Goal: Task Accomplishment & Management: Manage account settings

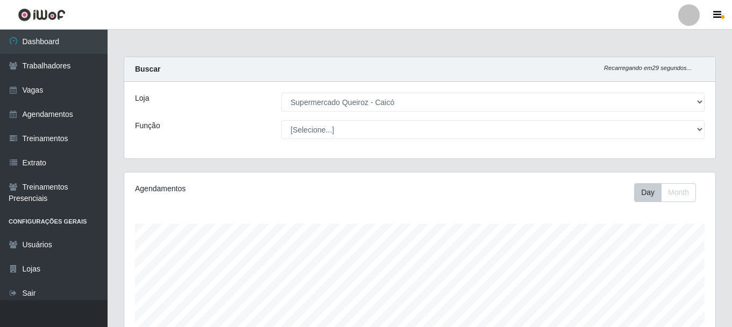
select select "512"
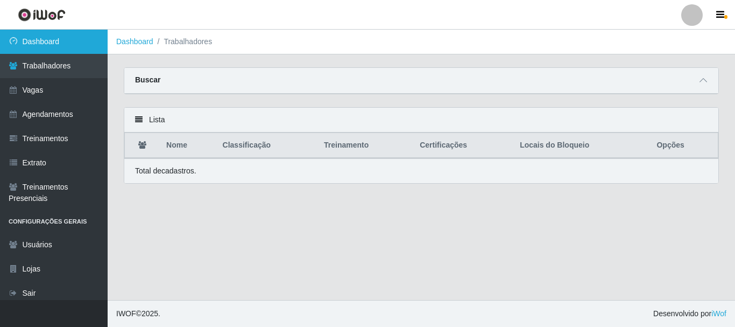
click at [69, 40] on link "Dashboard" at bounding box center [54, 42] width 108 height 24
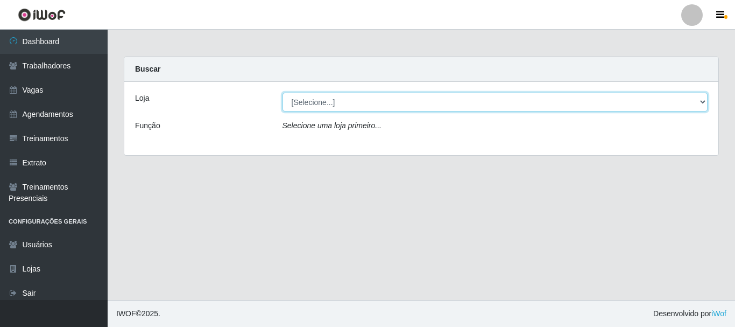
click at [348, 102] on select "[Selecione...] Supermercado Queiroz - Caicó" at bounding box center [496, 102] width 426 height 19
select select "512"
click at [283, 93] on select "[Selecione...] Supermercado Queiroz - Caicó" at bounding box center [496, 102] width 426 height 19
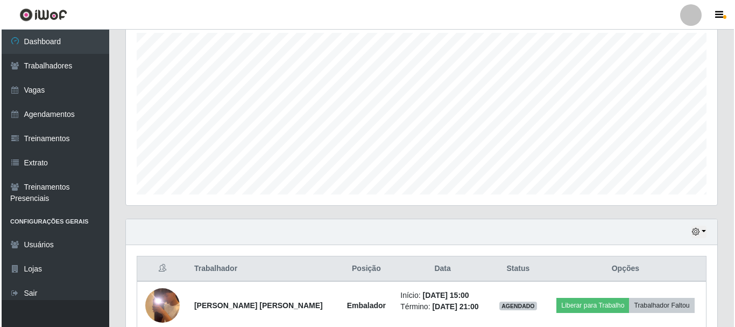
scroll to position [244, 0]
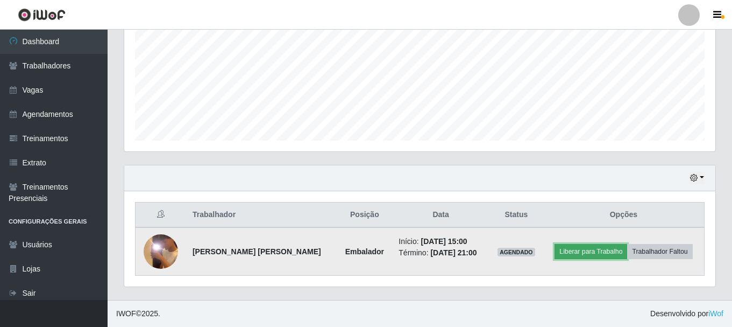
click at [577, 249] on button "Liberar para Trabalho" at bounding box center [591, 251] width 73 height 15
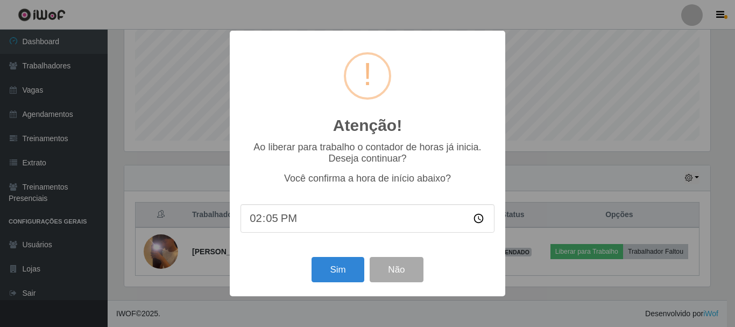
type input "14:52"
click at [339, 276] on button "Sim" at bounding box center [338, 269] width 52 height 25
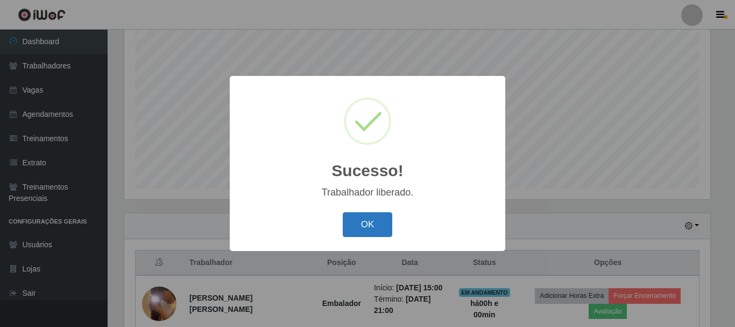
click at [368, 215] on button "OK" at bounding box center [368, 224] width 50 height 25
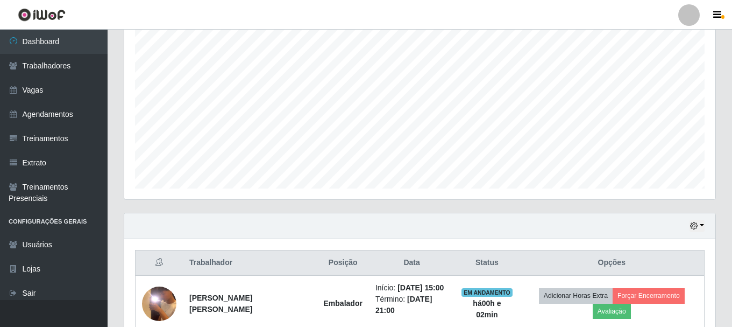
scroll to position [252, 0]
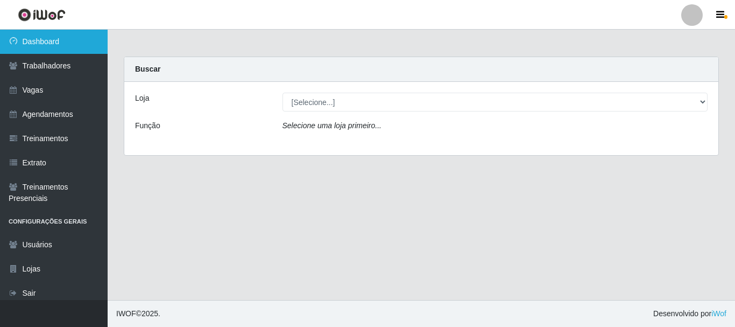
click at [76, 41] on link "Dashboard" at bounding box center [54, 42] width 108 height 24
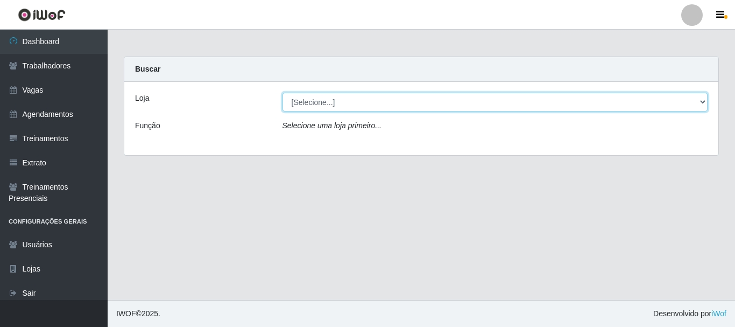
click at [319, 99] on select "[Selecione...] Supermercado Queiroz - Caicó" at bounding box center [496, 102] width 426 height 19
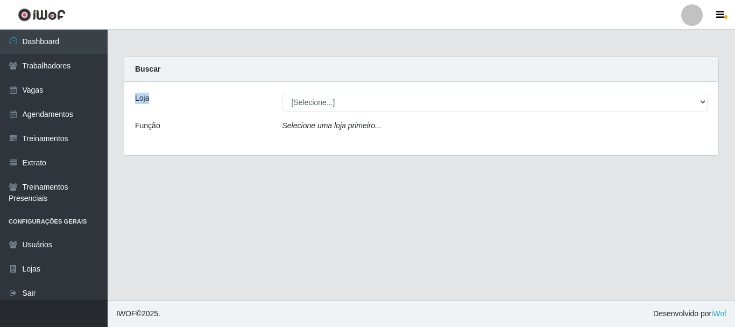
drag, startPoint x: 126, startPoint y: 100, endPoint x: 160, endPoint y: 99, distance: 33.4
click at [157, 99] on div "Loja [Selecione...] Supermercado Queiroz - Caicó Função Selecione uma loja prim…" at bounding box center [421, 118] width 594 height 73
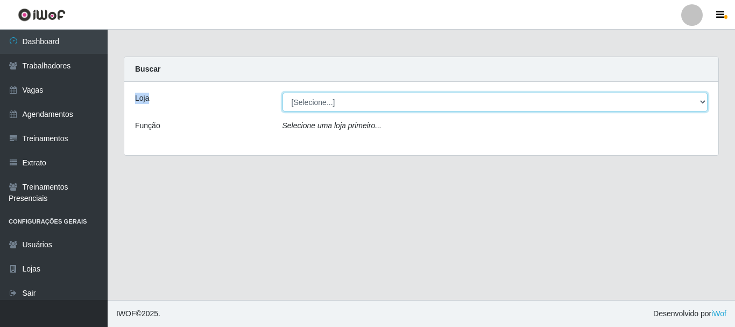
click at [354, 95] on select "[Selecione...] Supermercado Queiroz - Caicó" at bounding box center [496, 102] width 426 height 19
select select "512"
click at [283, 93] on select "[Selecione...] Supermercado Queiroz - Caicó" at bounding box center [496, 102] width 426 height 19
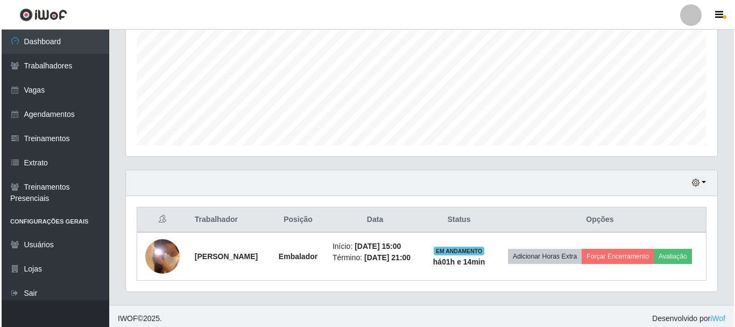
scroll to position [252, 0]
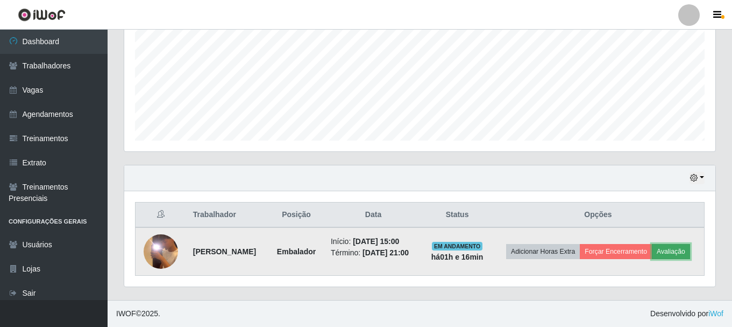
click at [652, 255] on button "Avaliação" at bounding box center [671, 251] width 38 height 15
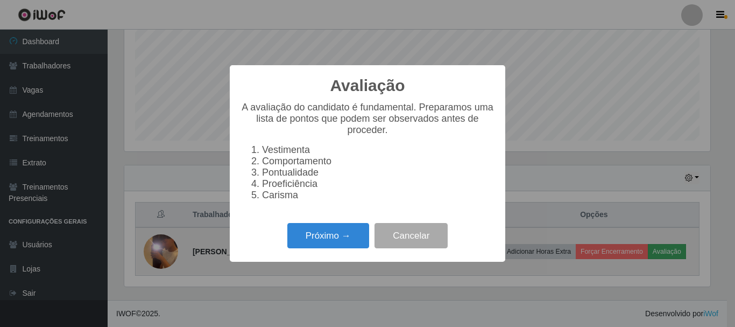
scroll to position [223, 586]
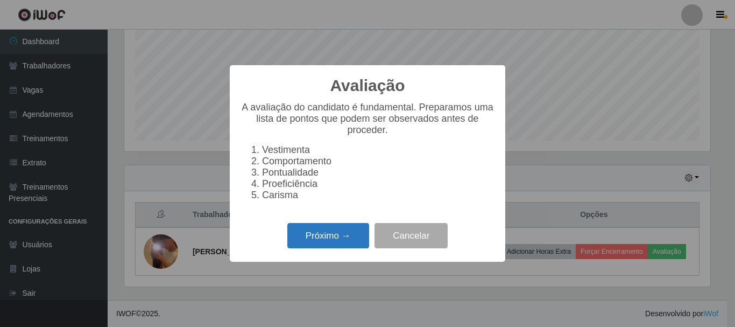
click at [342, 242] on button "Próximo →" at bounding box center [328, 235] width 82 height 25
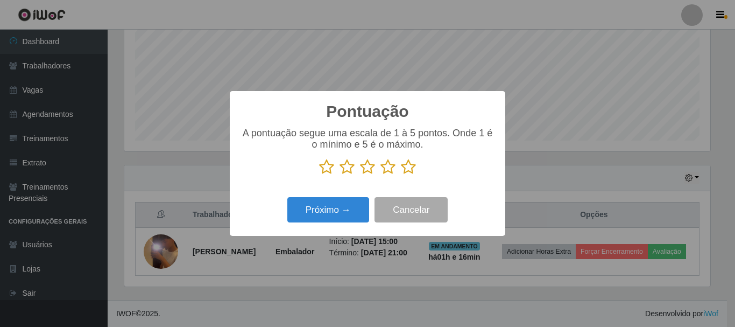
scroll to position [537949, 537586]
click at [403, 170] on icon at bounding box center [408, 167] width 15 height 16
click at [401, 175] on input "radio" at bounding box center [401, 175] width 0 height 0
click at [329, 172] on icon at bounding box center [326, 167] width 15 height 16
click at [319, 175] on input "radio" at bounding box center [319, 175] width 0 height 0
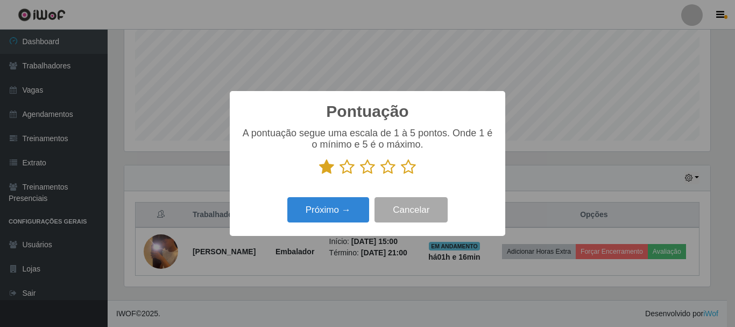
click at [404, 164] on icon at bounding box center [408, 167] width 15 height 16
click at [401, 175] on input "radio" at bounding box center [401, 175] width 0 height 0
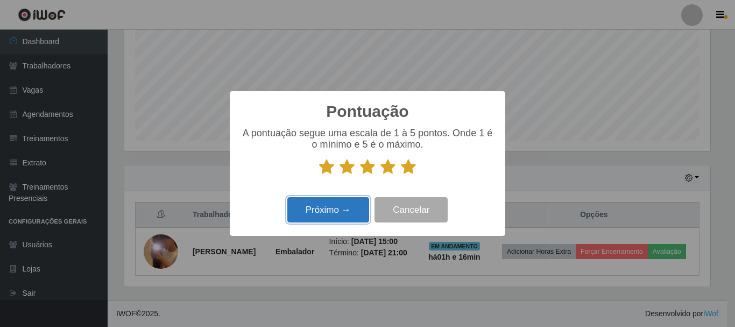
click at [348, 218] on button "Próximo →" at bounding box center [328, 209] width 82 height 25
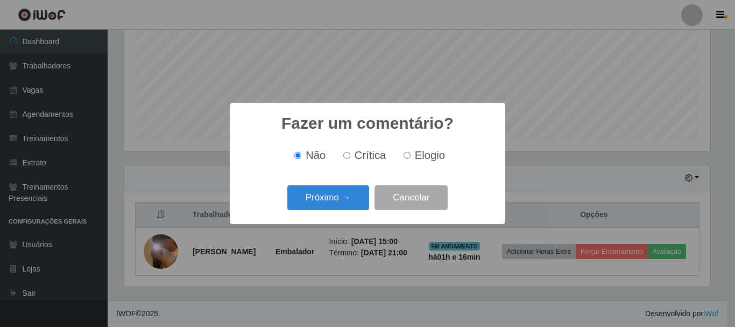
click at [360, 160] on span "Crítica" at bounding box center [371, 155] width 32 height 12
click at [350, 159] on input "Crítica" at bounding box center [346, 155] width 7 height 7
radio input "true"
drag, startPoint x: 429, startPoint y: 152, endPoint x: 388, endPoint y: 168, distance: 44.7
click at [427, 154] on span "Elogio" at bounding box center [430, 155] width 30 height 12
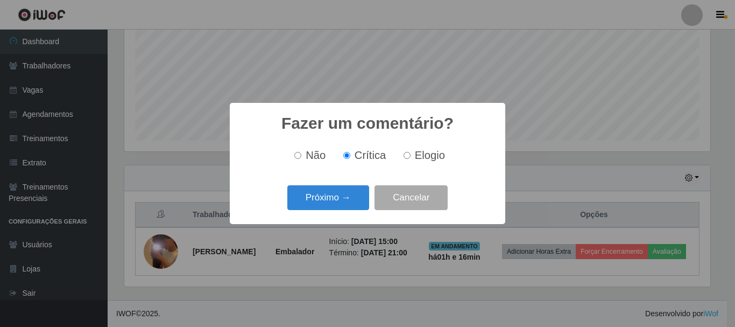
click at [411, 154] on input "Elogio" at bounding box center [407, 155] width 7 height 7
radio input "true"
click at [370, 155] on span "Crítica" at bounding box center [371, 155] width 32 height 12
click at [350, 155] on input "Crítica" at bounding box center [346, 155] width 7 height 7
radio input "true"
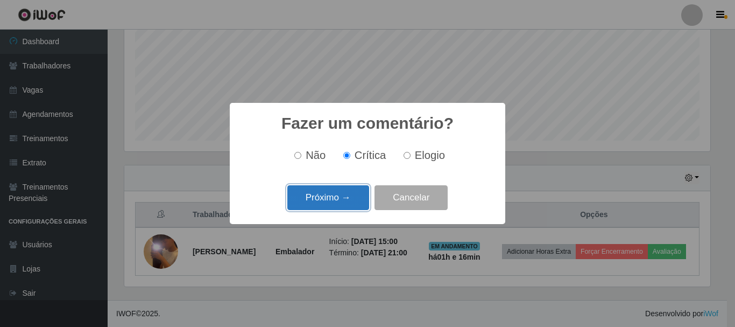
click at [337, 199] on button "Próximo →" at bounding box center [328, 197] width 82 height 25
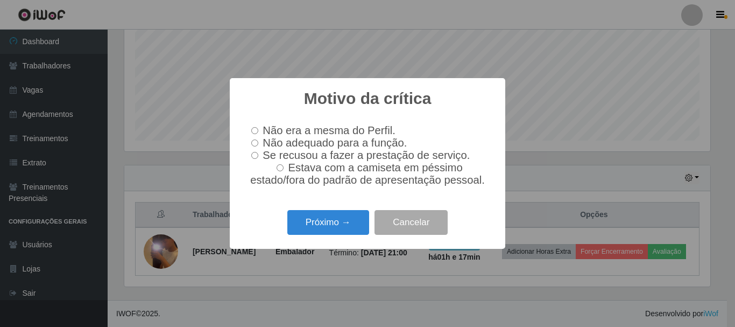
drag, startPoint x: 583, startPoint y: 180, endPoint x: 574, endPoint y: 186, distance: 10.9
click at [583, 181] on div "Motivo da crítica × Não era a mesma do Perfil. Não adequado para a função. Se r…" at bounding box center [367, 163] width 735 height 327
click at [429, 234] on button "Cancelar" at bounding box center [411, 222] width 73 height 25
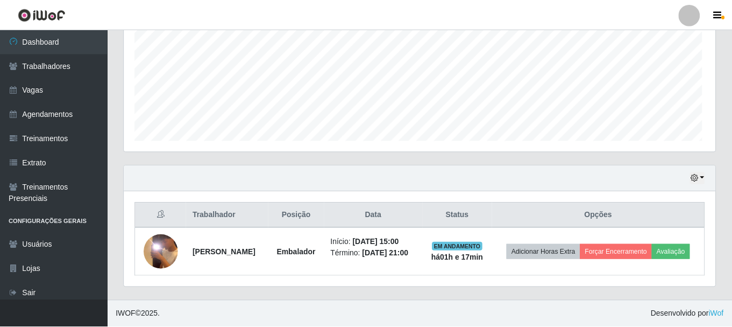
scroll to position [223, 591]
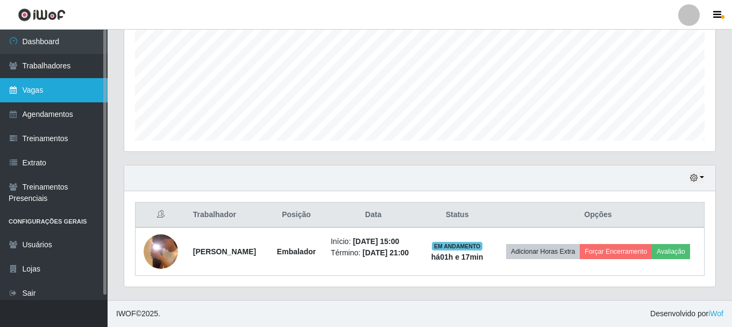
click at [60, 94] on link "Vagas" at bounding box center [54, 90] width 108 height 24
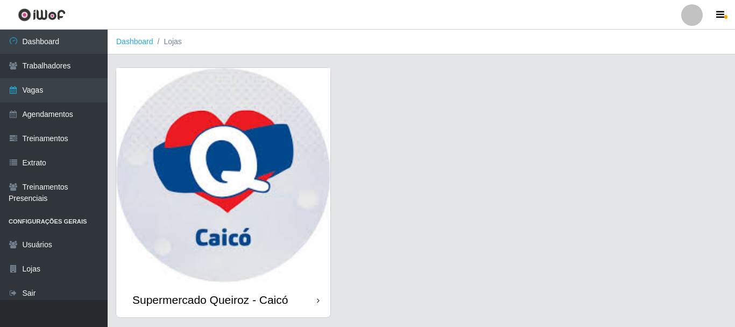
click at [297, 94] on link "Supermercado Queiroz - Caicó" at bounding box center [223, 192] width 214 height 249
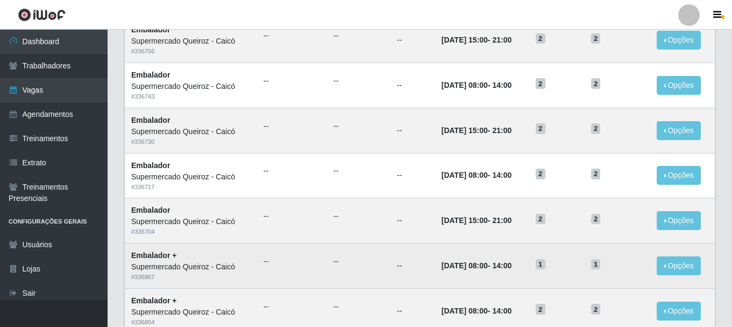
scroll to position [538, 0]
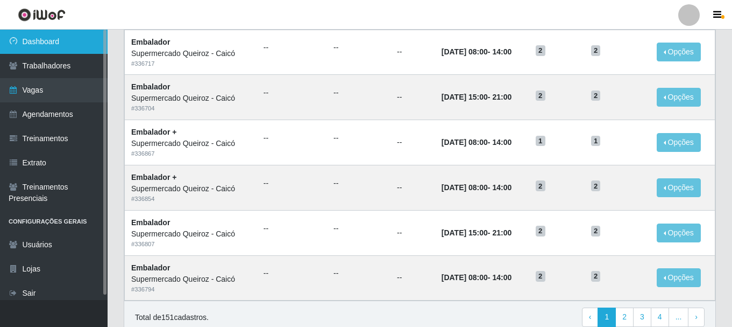
click at [69, 45] on link "Dashboard" at bounding box center [54, 42] width 108 height 24
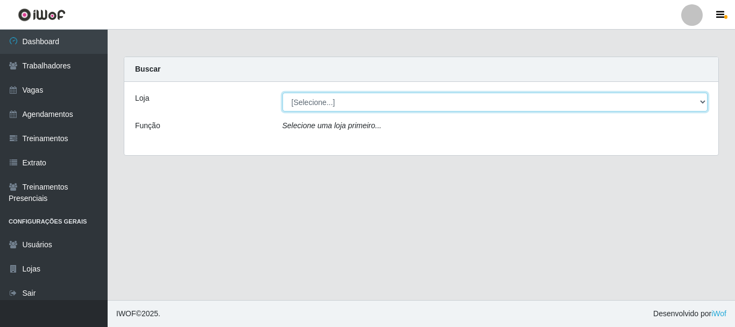
click at [385, 103] on select "[Selecione...] Supermercado Queiroz - Caicó" at bounding box center [496, 102] width 426 height 19
select select "512"
click at [283, 93] on select "[Selecione...] Supermercado Queiroz - Caicó" at bounding box center [496, 102] width 426 height 19
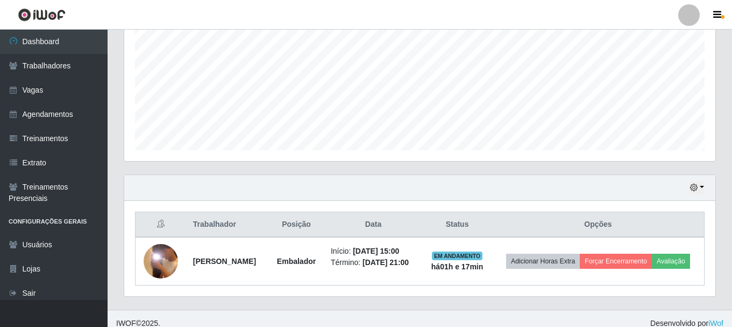
scroll to position [252, 0]
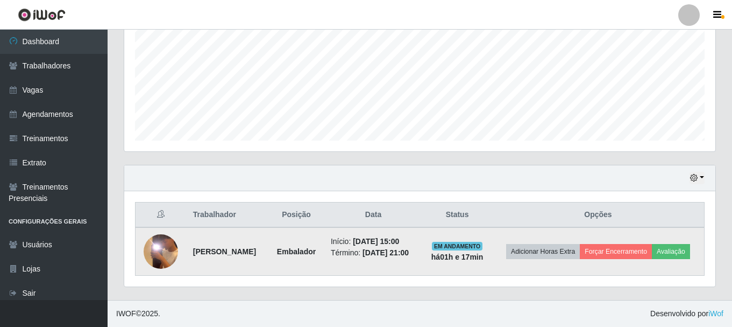
drag, startPoint x: 381, startPoint y: 256, endPoint x: 349, endPoint y: 265, distance: 33.7
click at [349, 265] on td "Início: [DATE] 15:00 Término: [DATE] 21:00" at bounding box center [374, 251] width 98 height 48
click at [652, 259] on button "Avaliação" at bounding box center [671, 251] width 38 height 15
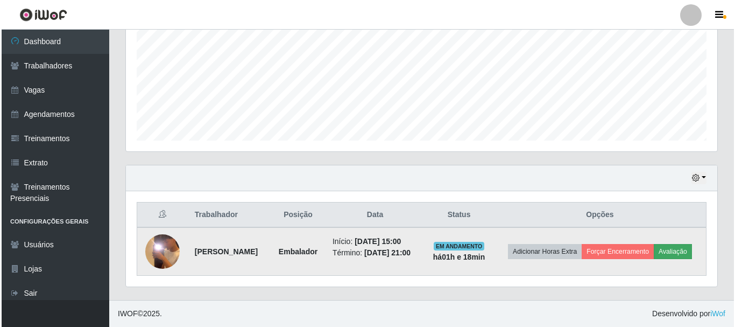
scroll to position [223, 586]
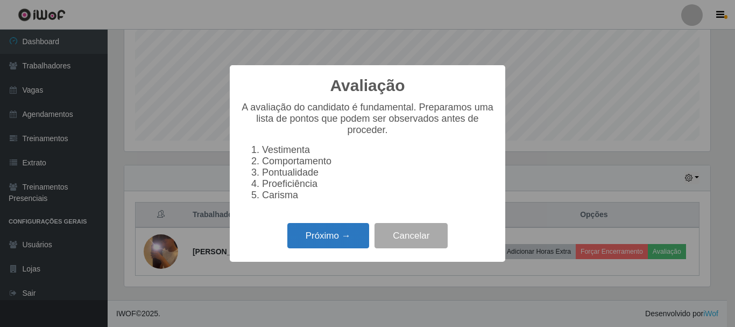
click at [320, 245] on button "Próximo →" at bounding box center [328, 235] width 82 height 25
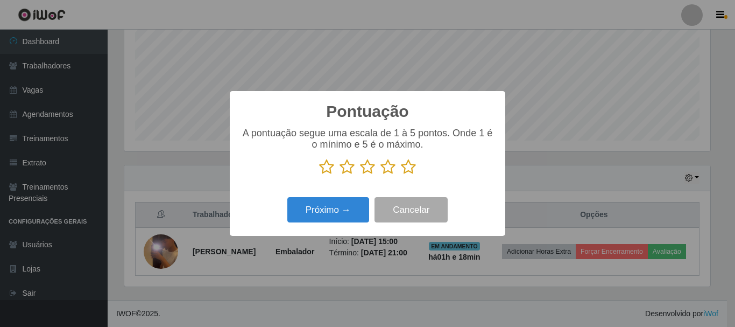
click at [322, 167] on icon at bounding box center [326, 167] width 15 height 16
click at [319, 175] on input "radio" at bounding box center [319, 175] width 0 height 0
click at [412, 166] on icon at bounding box center [408, 167] width 15 height 16
click at [401, 175] on input "radio" at bounding box center [401, 175] width 0 height 0
click at [387, 177] on div "A pontuação segue uma escala de 1 à 5 pontos. Onde 1 é o mínimo e 5 é o máximo." at bounding box center [368, 156] width 254 height 56
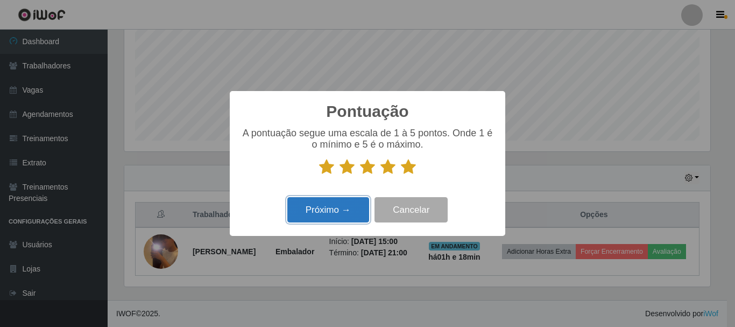
click at [337, 204] on button "Próximo →" at bounding box center [328, 209] width 82 height 25
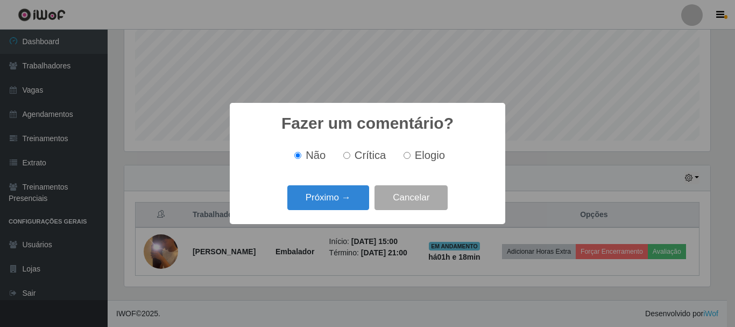
drag, startPoint x: 433, startPoint y: 149, endPoint x: 424, endPoint y: 158, distance: 12.9
click at [431, 151] on span "Elogio" at bounding box center [430, 155] width 30 height 12
click at [413, 161] on label "Elogio" at bounding box center [422, 155] width 46 height 12
click at [411, 159] on input "Elogio" at bounding box center [407, 155] width 7 height 7
radio input "true"
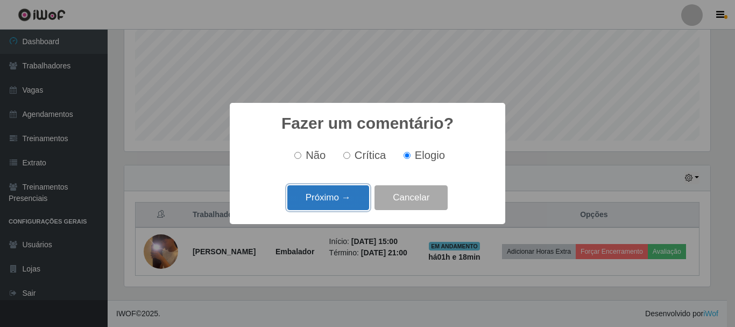
click at [344, 205] on button "Próximo →" at bounding box center [328, 197] width 82 height 25
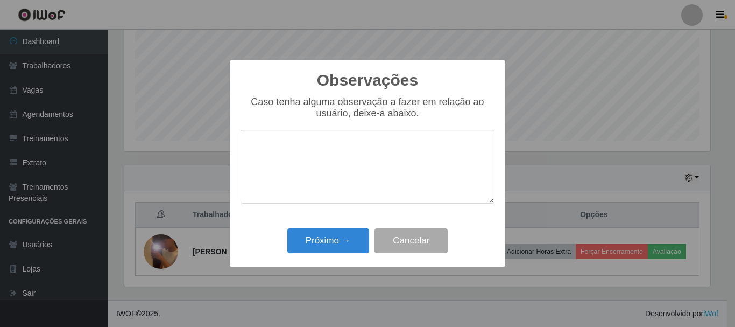
click at [359, 171] on textarea at bounding box center [368, 167] width 254 height 74
type textarea "p"
type textarea "Proativo"
click at [396, 239] on button "Cancelar" at bounding box center [411, 240] width 73 height 25
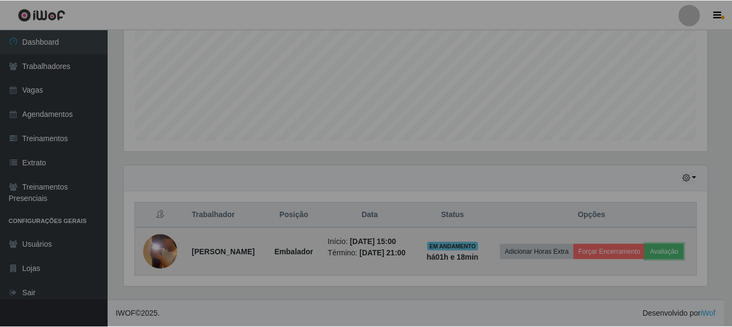
scroll to position [223, 591]
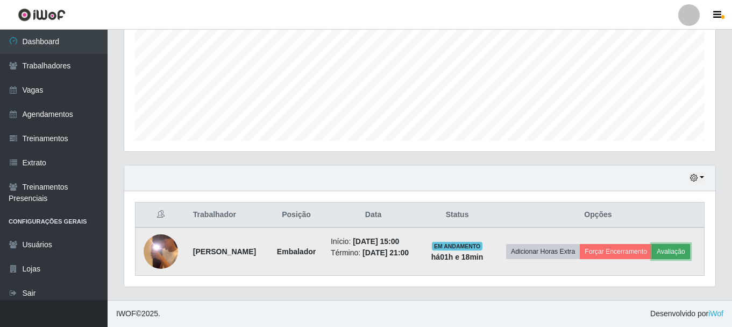
click at [652, 255] on button "Avaliação" at bounding box center [671, 251] width 38 height 15
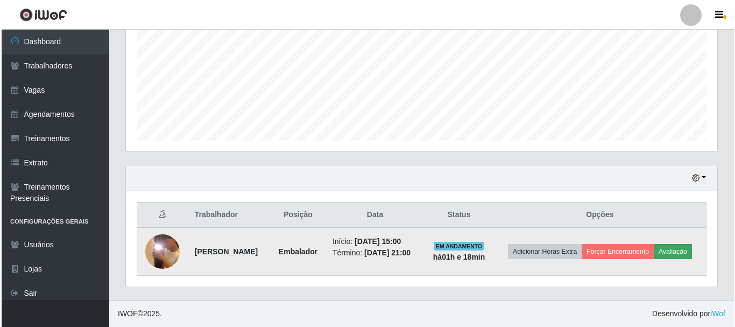
scroll to position [223, 586]
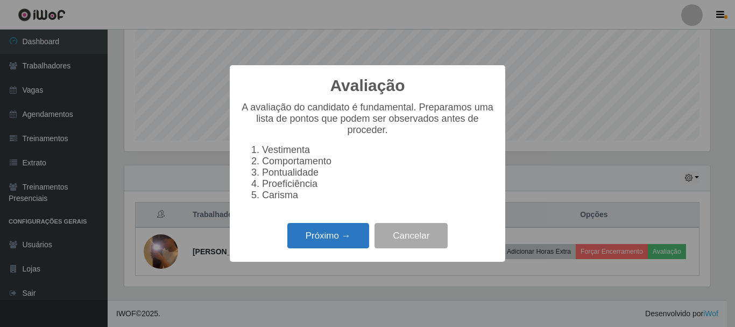
click at [334, 248] on button "Próximo →" at bounding box center [328, 235] width 82 height 25
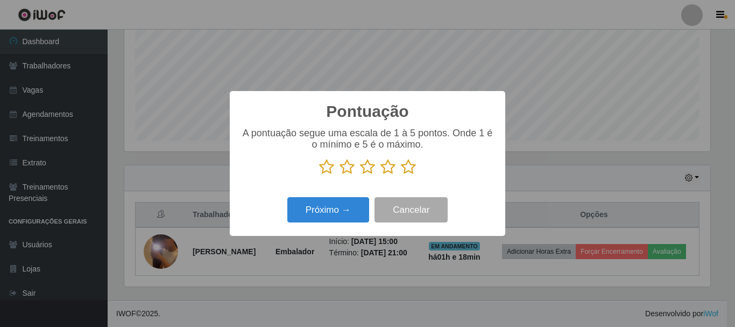
scroll to position [537949, 537586]
click at [364, 171] on icon at bounding box center [367, 167] width 15 height 16
click at [360, 175] on input "radio" at bounding box center [360, 175] width 0 height 0
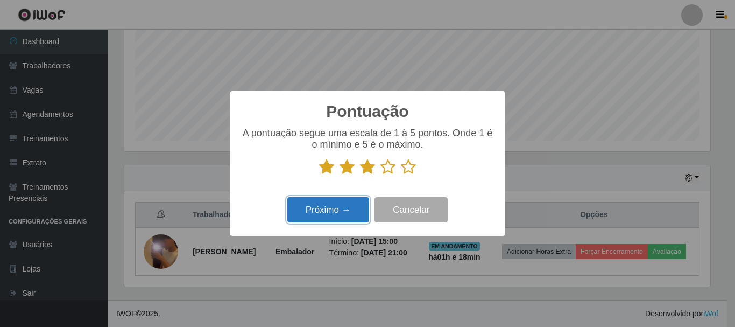
click at [335, 200] on button "Próximo →" at bounding box center [328, 209] width 82 height 25
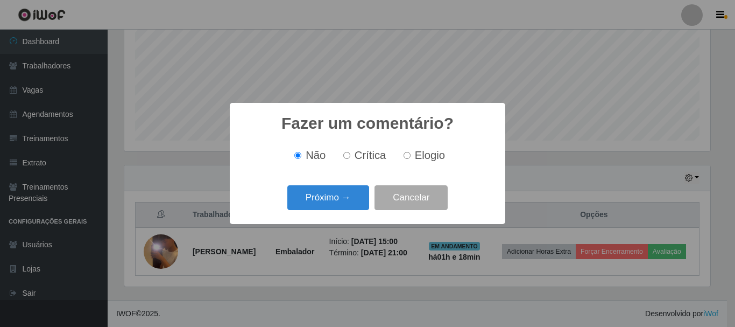
click at [367, 158] on span "Crítica" at bounding box center [371, 155] width 32 height 12
click at [350, 158] on input "Crítica" at bounding box center [346, 155] width 7 height 7
radio input "true"
click at [311, 202] on button "Próximo →" at bounding box center [328, 197] width 82 height 25
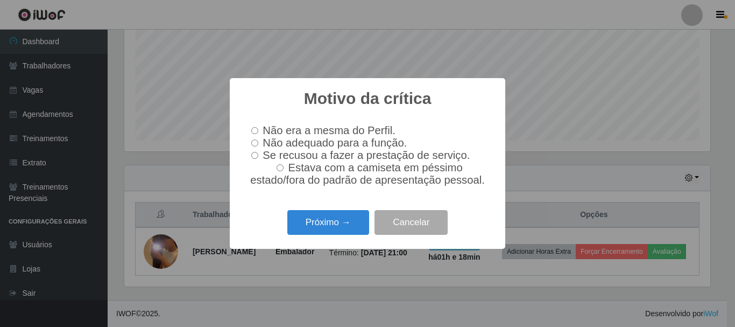
click at [313, 143] on span "Não adequado para a função." at bounding box center [335, 143] width 144 height 12
click at [264, 145] on span "Não adequado para a função." at bounding box center [335, 143] width 144 height 12
click at [258, 145] on input "Não adequado para a função." at bounding box center [254, 142] width 7 height 7
radio input "true"
click at [257, 127] on input "Não era a mesma do Perfil." at bounding box center [254, 130] width 7 height 7
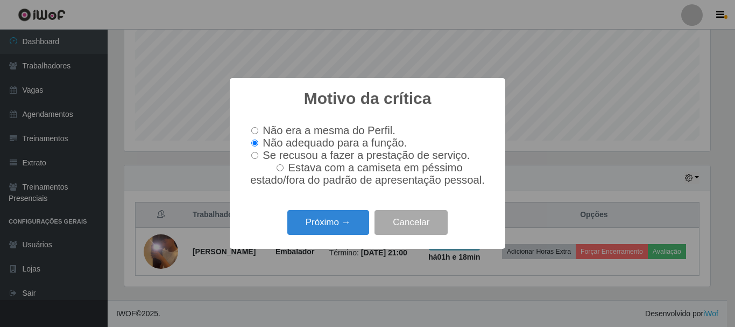
radio input "true"
click at [272, 155] on span "Se recusou a fazer a prestação de serviço." at bounding box center [366, 155] width 207 height 12
click at [258, 155] on input "Se recusou a fazer a prestação de serviço." at bounding box center [254, 155] width 7 height 7
radio input "true"
click at [364, 300] on div "Motivo da crítica × Não era a mesma do Perfil. Não adequado para a função. Se r…" at bounding box center [367, 163] width 735 height 327
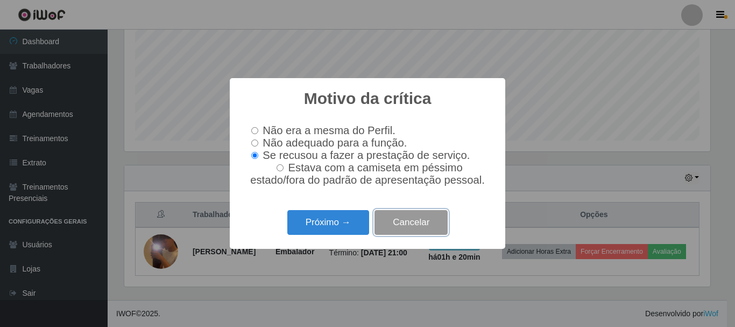
click at [412, 222] on button "Cancelar" at bounding box center [411, 222] width 73 height 25
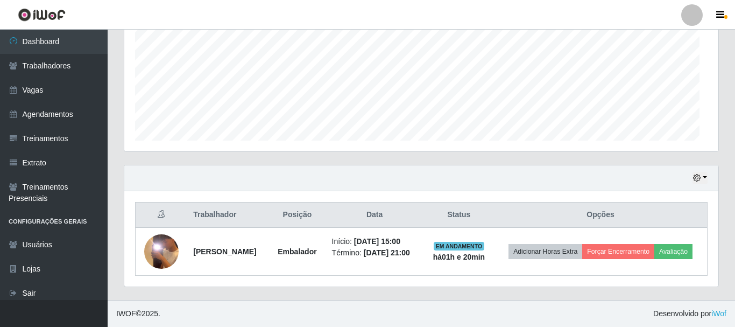
scroll to position [223, 591]
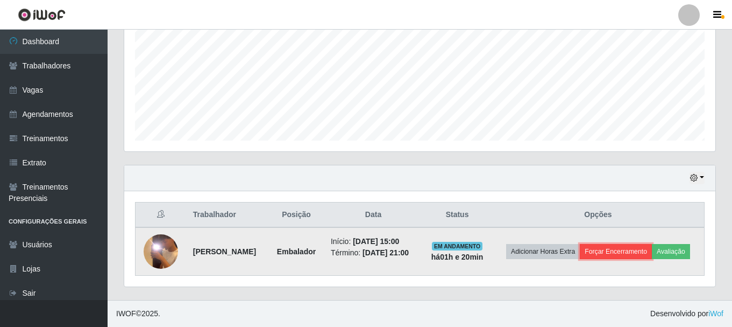
click at [652, 244] on button "Forçar Encerramento" at bounding box center [616, 251] width 72 height 15
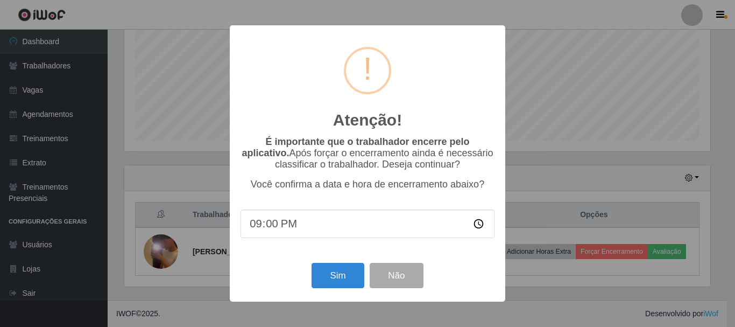
click at [274, 228] on input "21:00" at bounding box center [368, 223] width 254 height 29
click at [407, 270] on button "Não" at bounding box center [396, 275] width 53 height 25
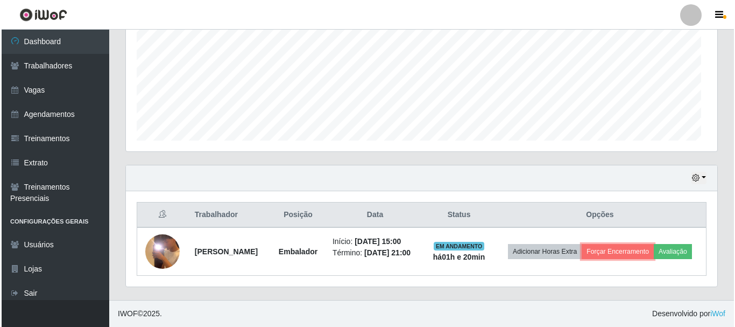
scroll to position [223, 591]
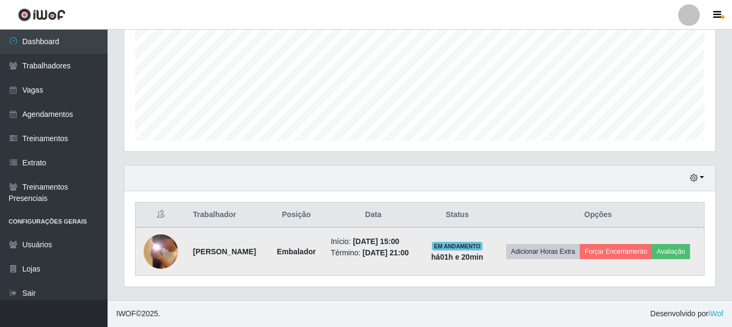
drag, startPoint x: 419, startPoint y: 231, endPoint x: 447, endPoint y: 224, distance: 28.7
click at [422, 227] on td "Início: [DATE] 15:00 Término: [DATE] 21:00" at bounding box center [374, 251] width 98 height 48
click at [638, 244] on button "Forçar Encerramento" at bounding box center [616, 251] width 72 height 15
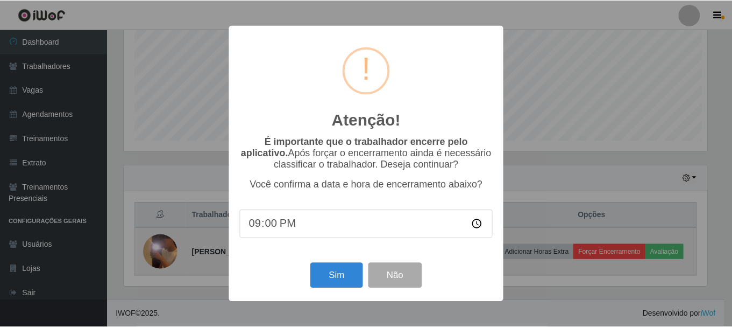
scroll to position [223, 586]
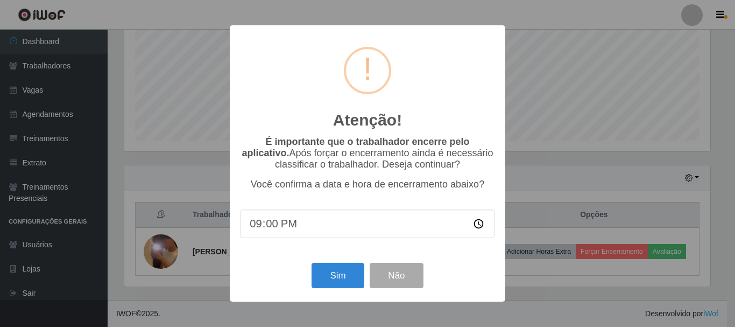
drag, startPoint x: 260, startPoint y: 242, endPoint x: 269, endPoint y: 233, distance: 12.2
click at [265, 236] on div "É importante que o trabalhador encerre pelo aplicativo. Após forçar o encerrame…" at bounding box center [368, 192] width 254 height 113
click at [273, 229] on input "21:00" at bounding box center [368, 223] width 254 height 29
type input "21:30"
click at [605, 122] on div "Atenção! × É importante que o trabalhador encerre pelo aplicativo. Após forçar …" at bounding box center [367, 163] width 735 height 327
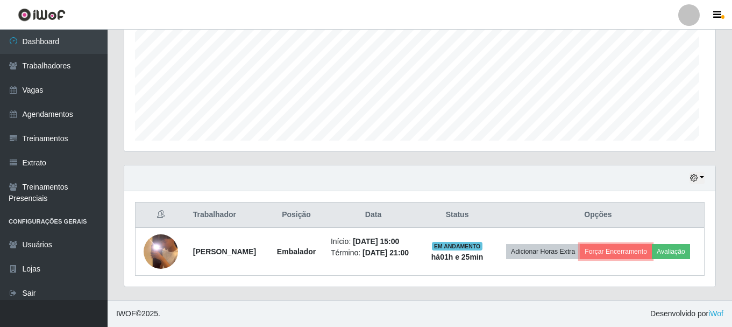
scroll to position [223, 591]
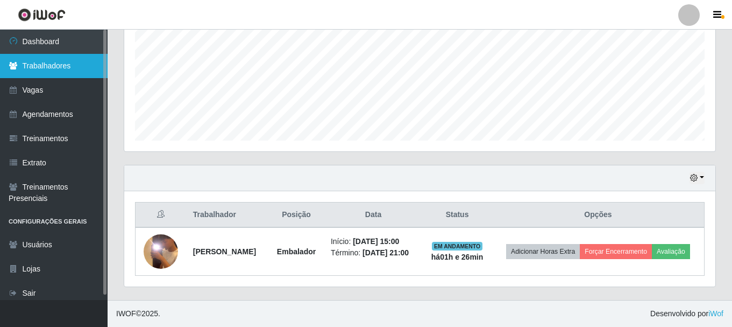
click at [70, 69] on link "Trabalhadores" at bounding box center [54, 66] width 108 height 24
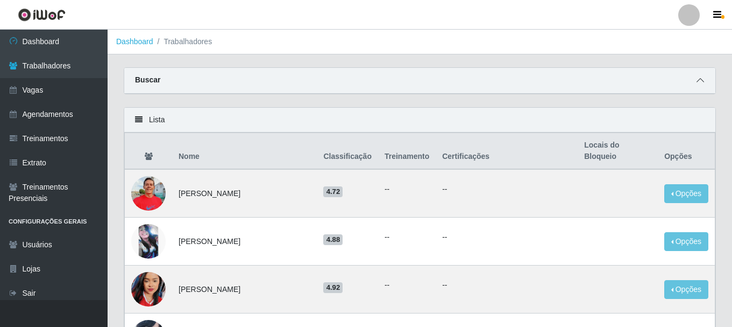
drag, startPoint x: 706, startPoint y: 80, endPoint x: 700, endPoint y: 80, distance: 5.9
click at [706, 81] on span at bounding box center [700, 80] width 13 height 12
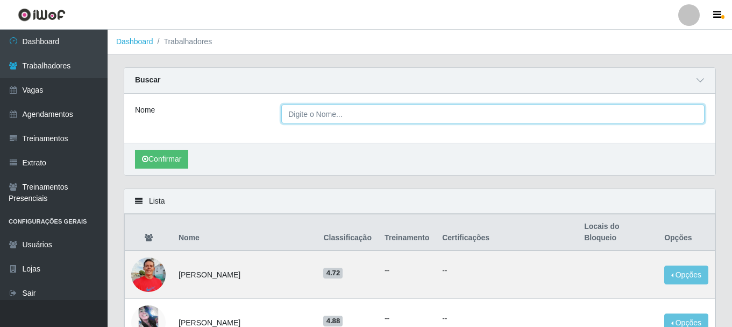
click at [381, 117] on input "Nome" at bounding box center [493, 113] width 424 height 19
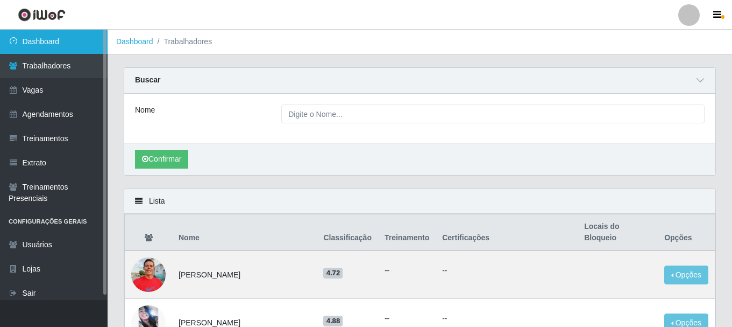
click at [66, 36] on link "Dashboard" at bounding box center [54, 42] width 108 height 24
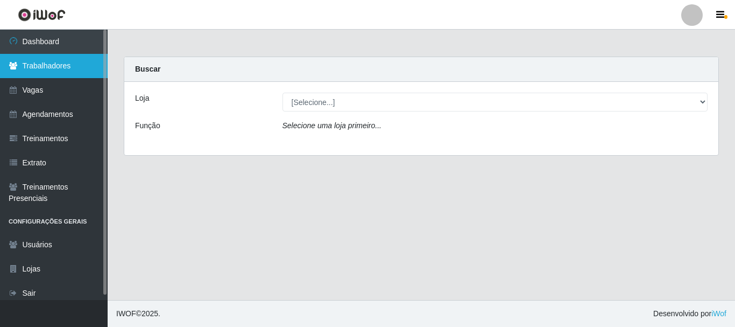
click at [44, 73] on link "Trabalhadores" at bounding box center [54, 66] width 108 height 24
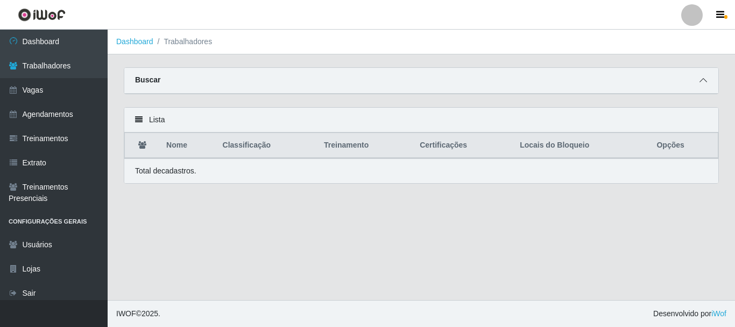
click at [699, 80] on span at bounding box center [703, 80] width 13 height 12
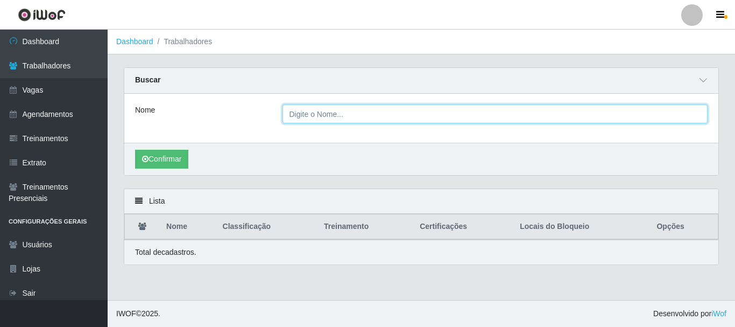
click at [312, 107] on input "Nome" at bounding box center [496, 113] width 426 height 19
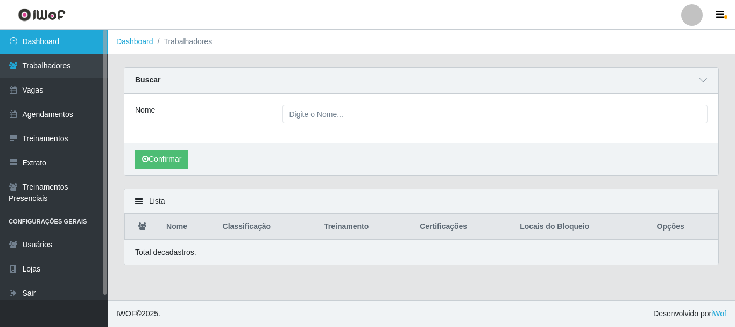
click at [88, 42] on link "Dashboard" at bounding box center [54, 42] width 108 height 24
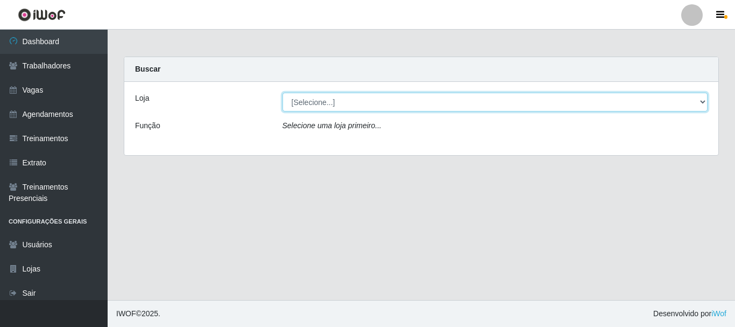
drag, startPoint x: 392, startPoint y: 99, endPoint x: 384, endPoint y: 107, distance: 11.8
click at [392, 99] on select "[Selecione...] Supermercado Queiroz - Caicó" at bounding box center [496, 102] width 426 height 19
select select "512"
click at [283, 93] on select "[Selecione...] Supermercado Queiroz - Caicó" at bounding box center [496, 102] width 426 height 19
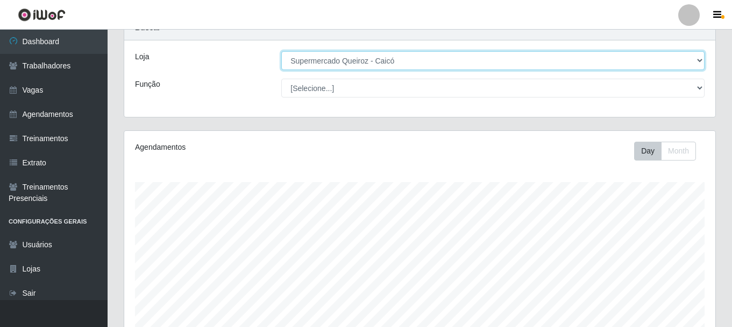
scroll to position [252, 0]
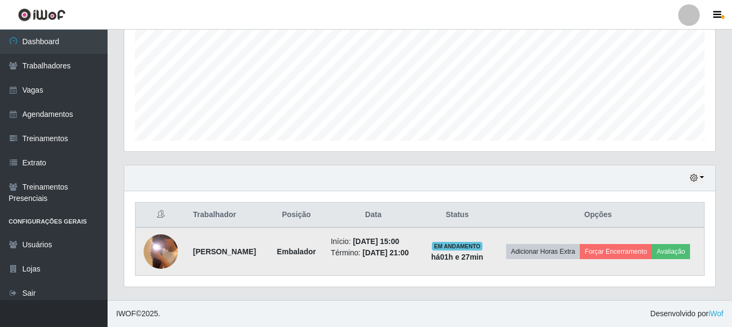
drag, startPoint x: 185, startPoint y: 239, endPoint x: 215, endPoint y: 253, distance: 33.5
click at [215, 253] on td "[PERSON_NAME]" at bounding box center [228, 251] width 82 height 48
copy strong "[PERSON_NAME]"
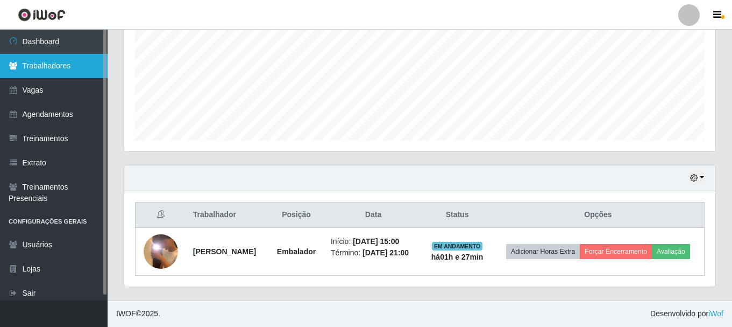
click at [56, 58] on link "Trabalhadores" at bounding box center [54, 66] width 108 height 24
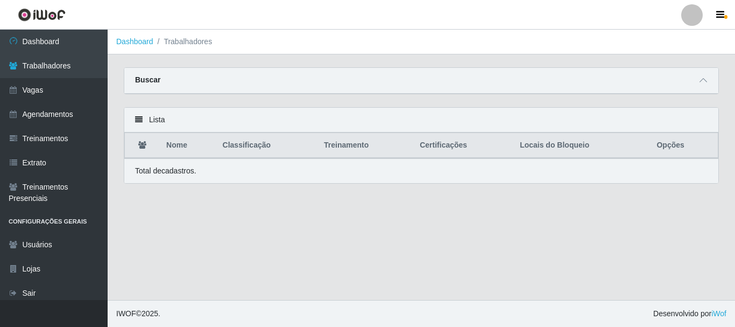
click at [700, 80] on icon at bounding box center [704, 80] width 8 height 8
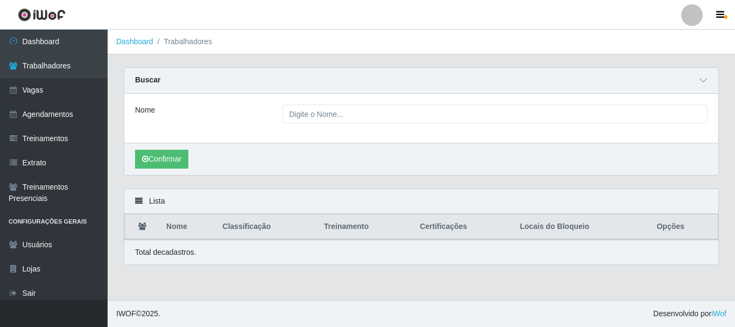
click at [436, 126] on div "Nome" at bounding box center [421, 118] width 594 height 49
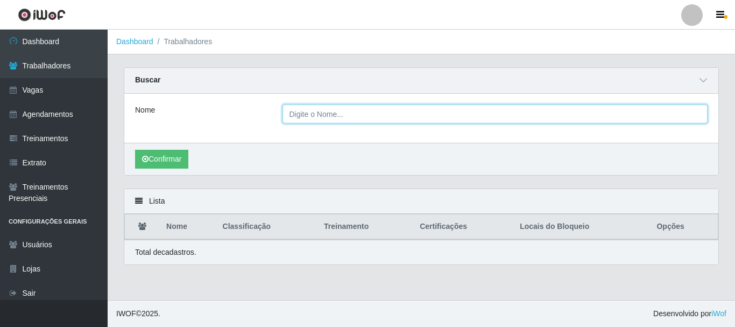
click at [433, 119] on input "Nome" at bounding box center [496, 113] width 426 height 19
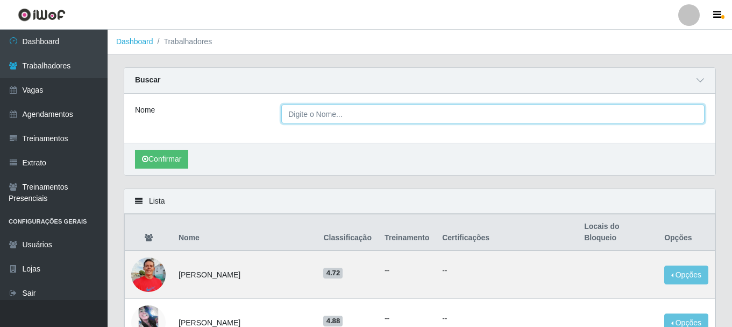
paste input "[PERSON_NAME]"
type input "[PERSON_NAME]"
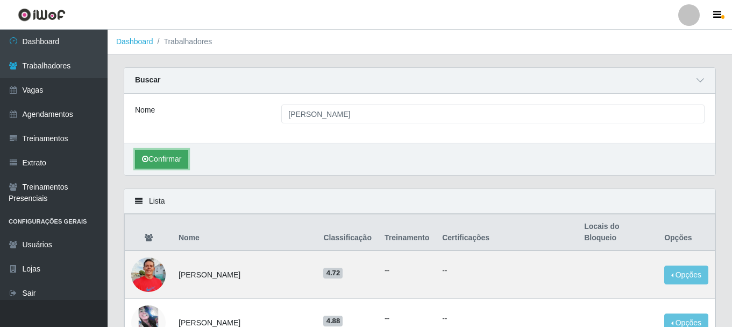
click at [147, 164] on button "Confirmar" at bounding box center [161, 159] width 53 height 19
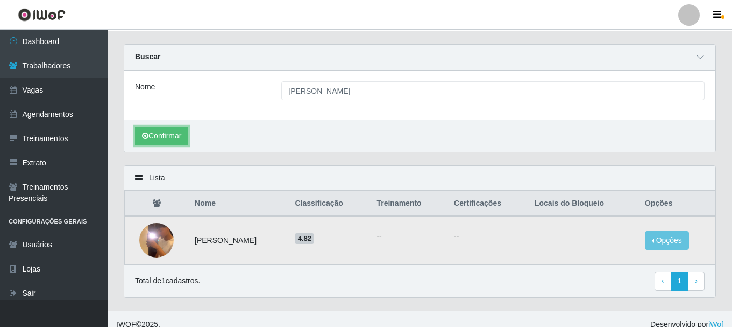
scroll to position [34, 0]
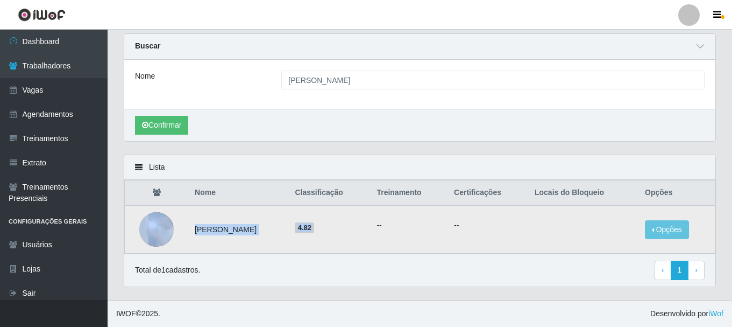
drag, startPoint x: 184, startPoint y: 229, endPoint x: 371, endPoint y: 235, distance: 187.4
click at [371, 235] on tr "[PERSON_NAME] de Farias 4.82 -- -- Opções Bloquear - Empresa Bloquear - Loja" at bounding box center [420, 229] width 591 height 48
click at [355, 263] on div "Total de 1 cadastros. ‹ Previous 1 › Next" at bounding box center [420, 269] width 570 height 19
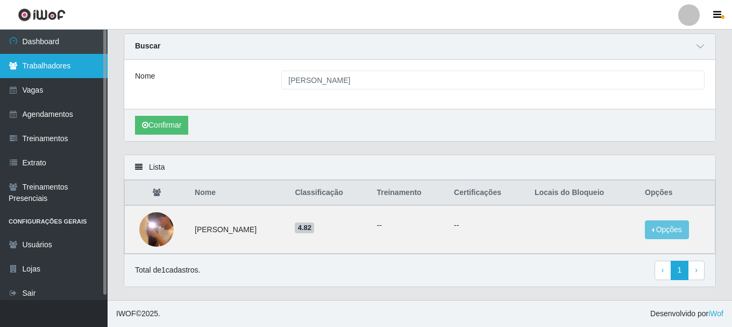
click at [80, 68] on link "Trabalhadores" at bounding box center [54, 66] width 108 height 24
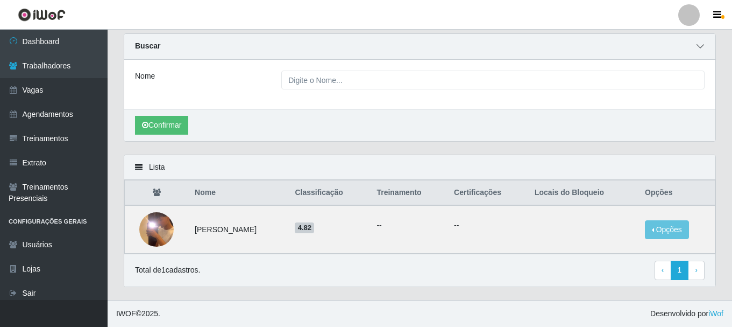
click at [704, 47] on icon at bounding box center [701, 47] width 8 height 8
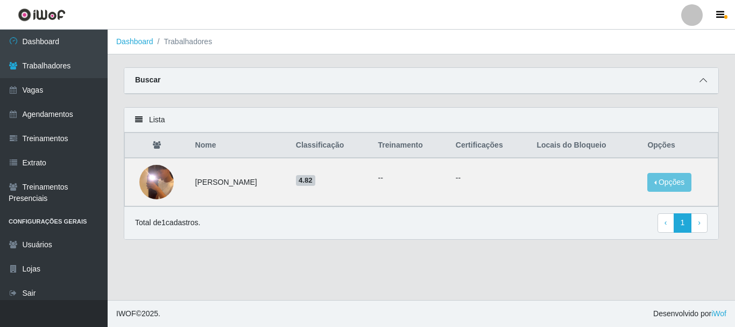
click at [704, 82] on icon at bounding box center [704, 80] width 8 height 8
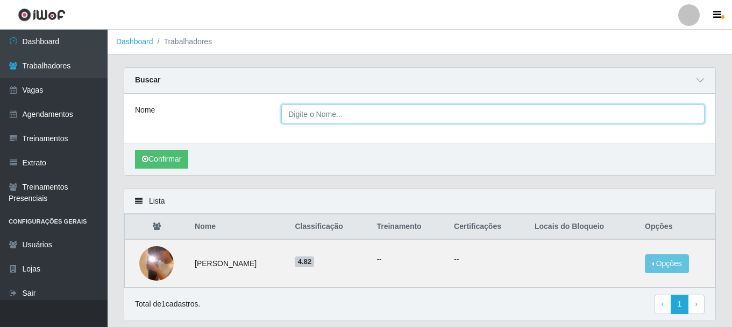
click at [405, 119] on input "Nome" at bounding box center [493, 113] width 424 height 19
paste input "[PERSON_NAME]"
type input "[PERSON_NAME]"
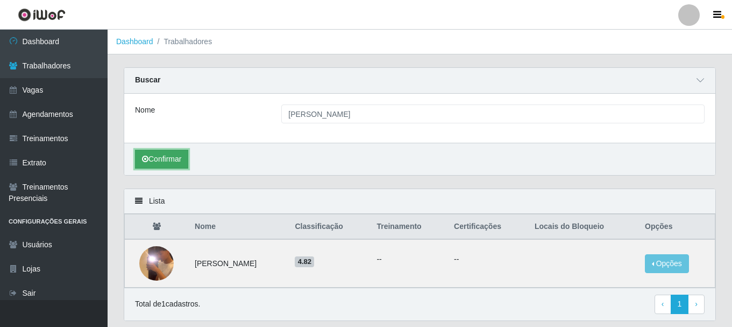
click at [167, 161] on button "Confirmar" at bounding box center [161, 159] width 53 height 19
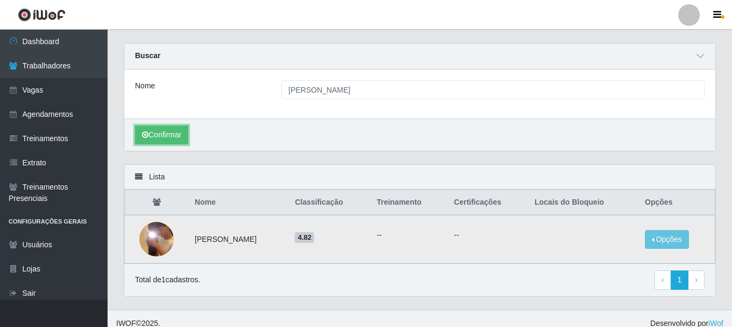
scroll to position [34, 0]
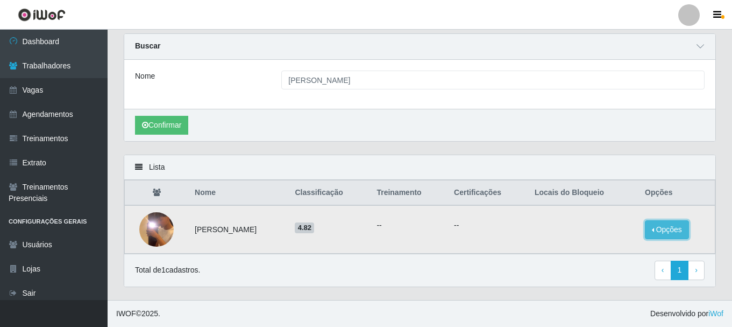
click at [672, 225] on button "Opções" at bounding box center [667, 229] width 44 height 19
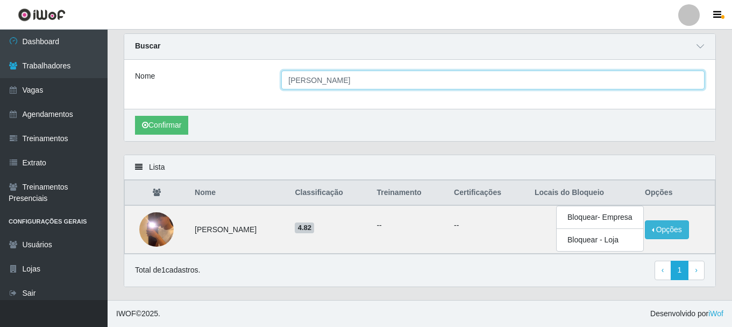
drag, startPoint x: 397, startPoint y: 80, endPoint x: 224, endPoint y: 98, distance: 173.7
click at [209, 91] on div "Nome [PERSON_NAME]" at bounding box center [419, 84] width 591 height 49
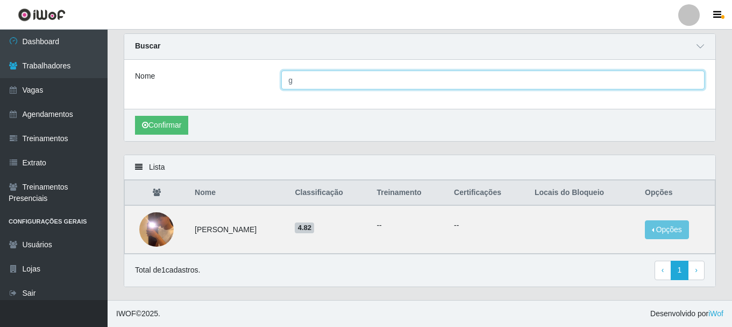
type input "gilicleide"
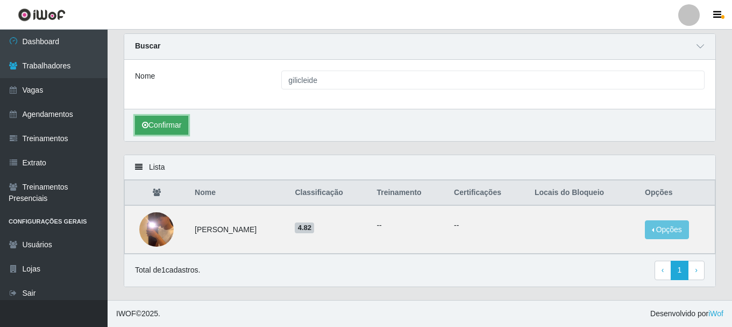
click at [163, 129] on button "Confirmar" at bounding box center [161, 125] width 53 height 19
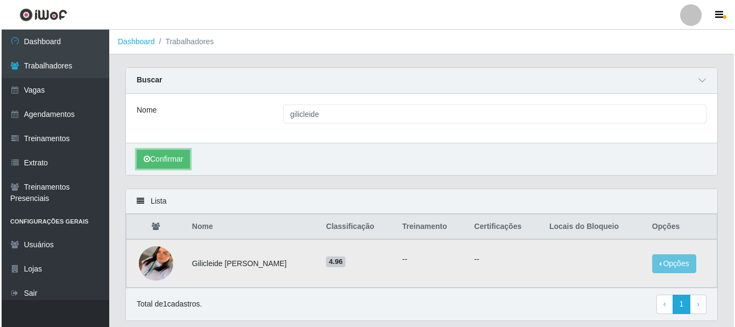
scroll to position [34, 0]
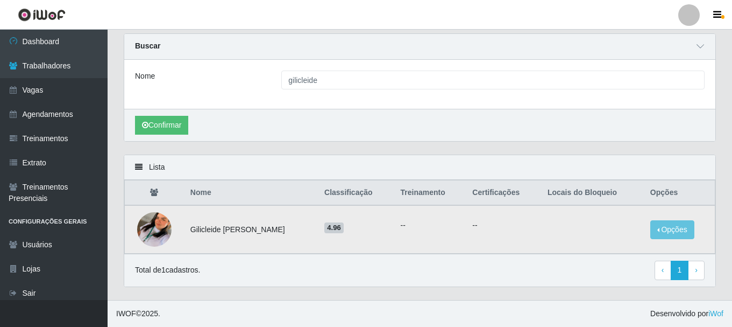
click at [158, 231] on img at bounding box center [154, 229] width 34 height 61
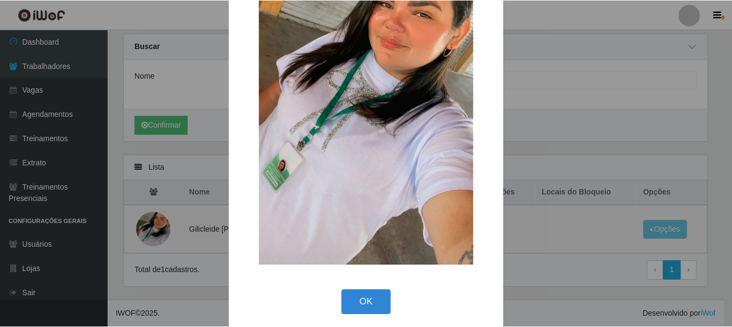
scroll to position [150, 0]
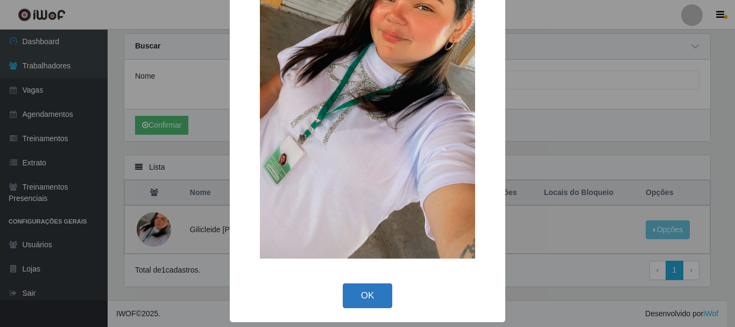
click at [361, 286] on button "OK" at bounding box center [368, 295] width 50 height 25
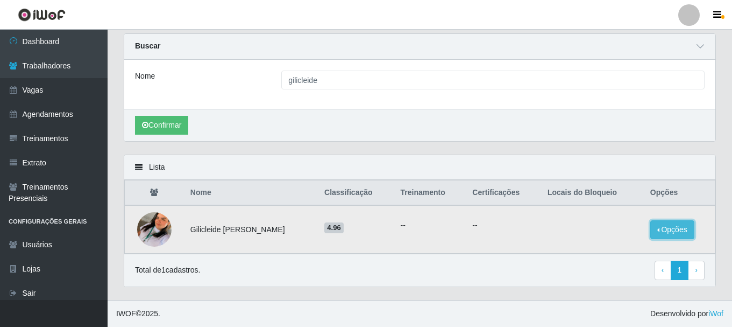
click at [686, 224] on button "Opções" at bounding box center [673, 229] width 44 height 19
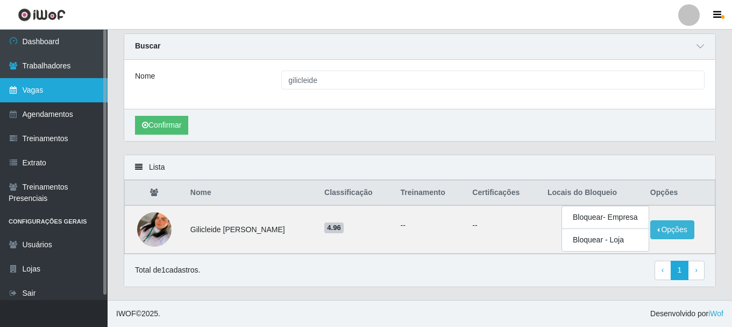
click at [60, 88] on link "Vagas" at bounding box center [54, 90] width 108 height 24
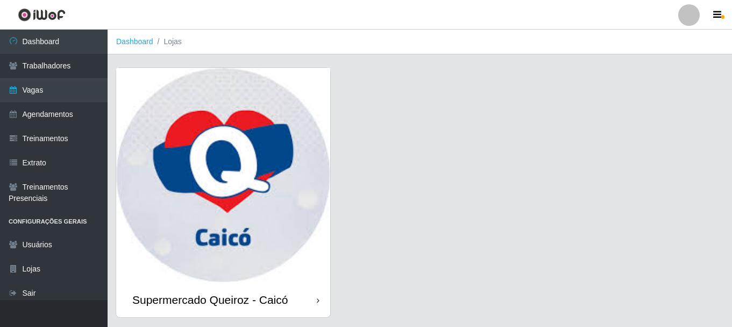
click at [256, 152] on img at bounding box center [223, 175] width 214 height 214
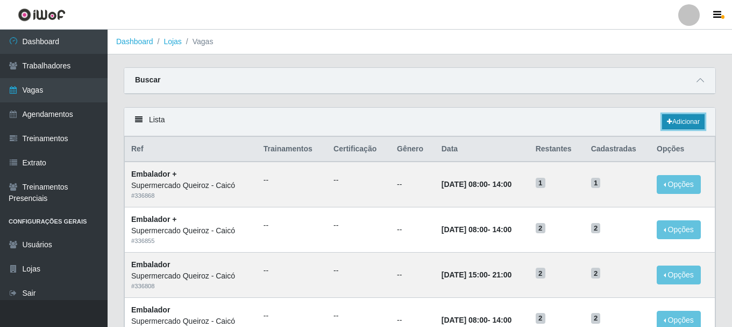
click at [698, 115] on link "Adicionar" at bounding box center [683, 121] width 43 height 15
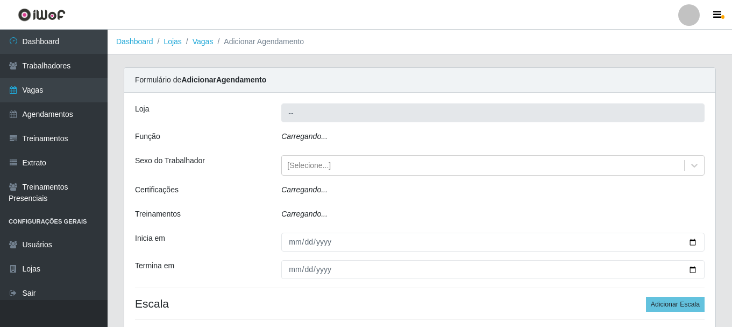
type input "Supermercado Queiroz - Caicó"
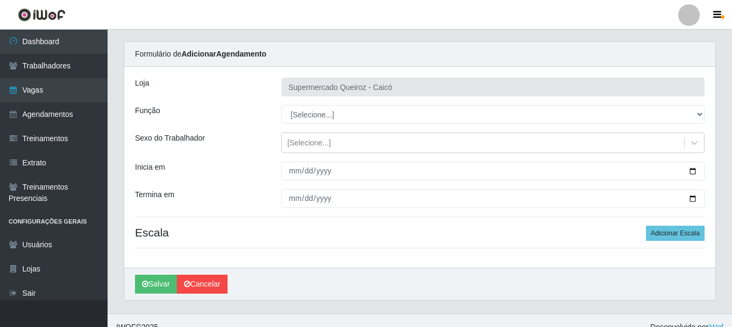
scroll to position [39, 0]
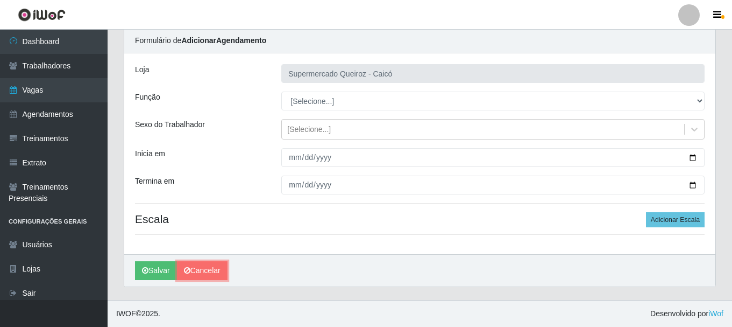
click at [202, 263] on link "Cancelar" at bounding box center [202, 270] width 51 height 19
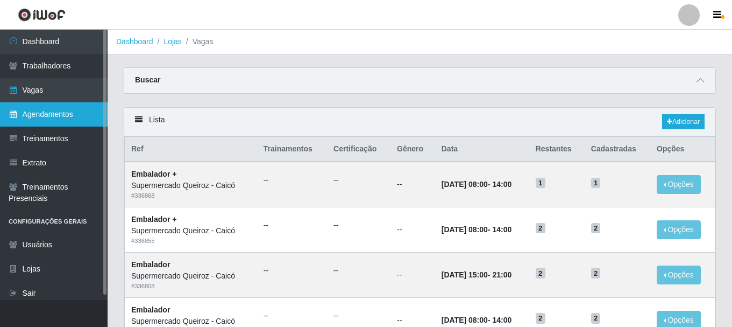
click at [74, 121] on link "Agendamentos" at bounding box center [54, 114] width 108 height 24
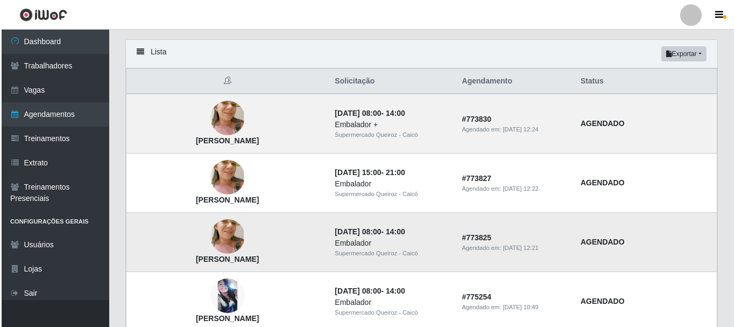
scroll to position [108, 0]
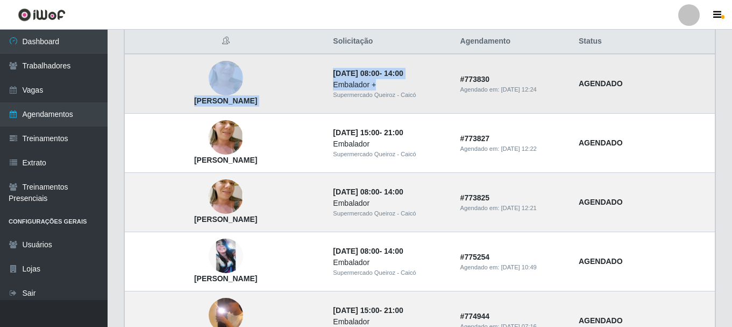
drag, startPoint x: 296, startPoint y: 67, endPoint x: 363, endPoint y: 87, distance: 70.3
click at [363, 87] on tr "[PERSON_NAME] [DATE] 08:00 - 14:00 Embalador + Supermercado Queiroz - Caicó # 7…" at bounding box center [420, 84] width 591 height 60
click at [362, 88] on div "Embalador +" at bounding box center [390, 84] width 114 height 11
click at [349, 74] on time "[DATE] 08:00" at bounding box center [356, 73] width 46 height 9
click at [350, 74] on time "[DATE] 08:00" at bounding box center [356, 73] width 46 height 9
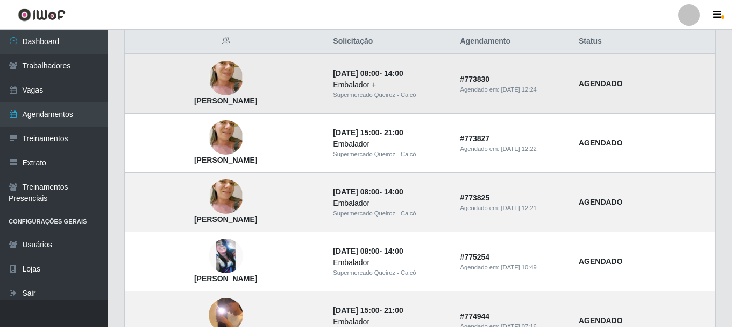
click at [356, 75] on time "[DATE] 08:00" at bounding box center [356, 73] width 46 height 9
drag, startPoint x: 360, startPoint y: 75, endPoint x: 366, endPoint y: 76, distance: 5.9
click at [361, 76] on time "[DATE] 08:00" at bounding box center [356, 73] width 46 height 9
drag, startPoint x: 402, startPoint y: 75, endPoint x: 349, endPoint y: 78, distance: 52.8
click at [349, 78] on td "[DATE] 08:00 - 14:00 Embalador + Supermercado Queiroz - Caicó" at bounding box center [390, 84] width 127 height 60
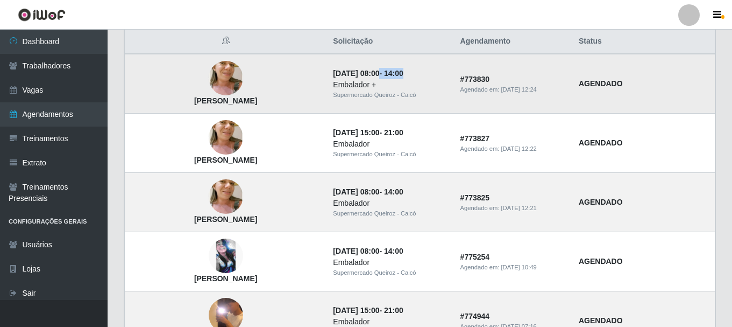
click at [217, 74] on img at bounding box center [226, 78] width 34 height 65
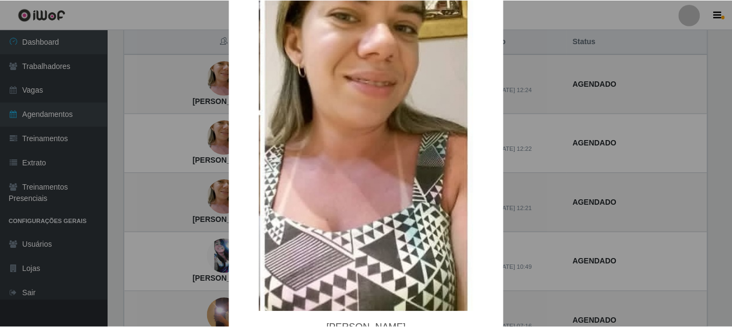
scroll to position [184, 0]
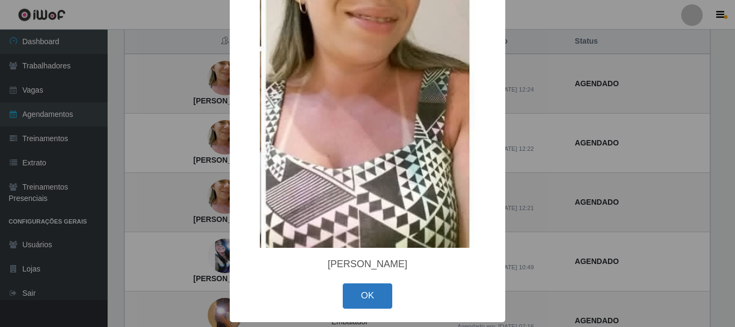
click at [355, 299] on button "OK" at bounding box center [368, 295] width 50 height 25
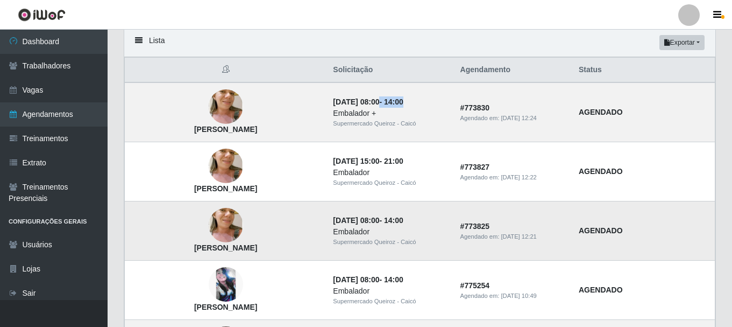
scroll to position [54, 0]
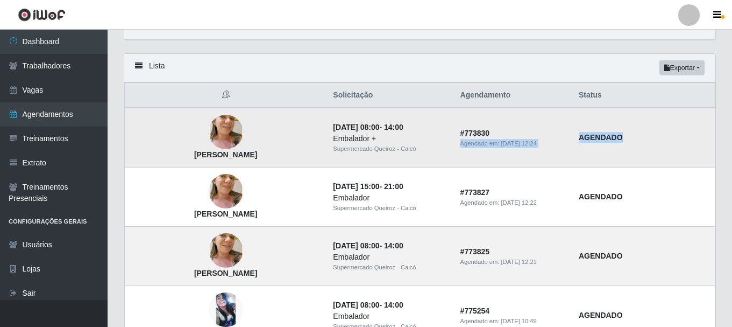
drag, startPoint x: 630, startPoint y: 135, endPoint x: 530, endPoint y: 132, distance: 100.1
click at [547, 128] on tr "[PERSON_NAME] [DATE] 08:00 - 14:00 Embalador + Supermercado Queiroz - Caicó # 7…" at bounding box center [420, 138] width 591 height 60
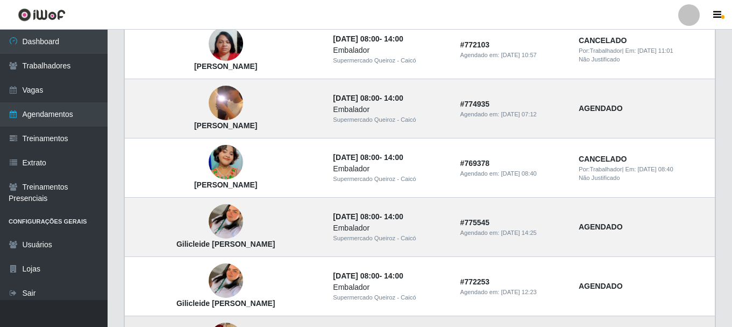
scroll to position [797, 0]
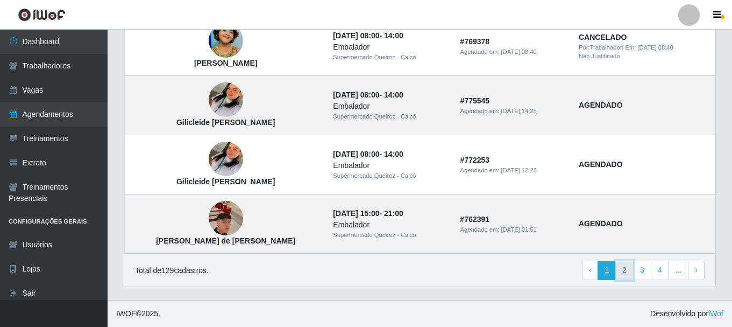
click at [627, 274] on link "2" at bounding box center [625, 269] width 18 height 19
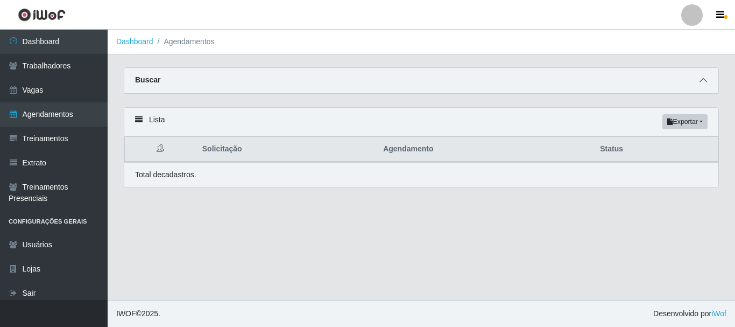
drag, startPoint x: 0, startPoint y: 0, endPoint x: 700, endPoint y: 82, distance: 704.9
click at [700, 82] on icon at bounding box center [704, 80] width 8 height 8
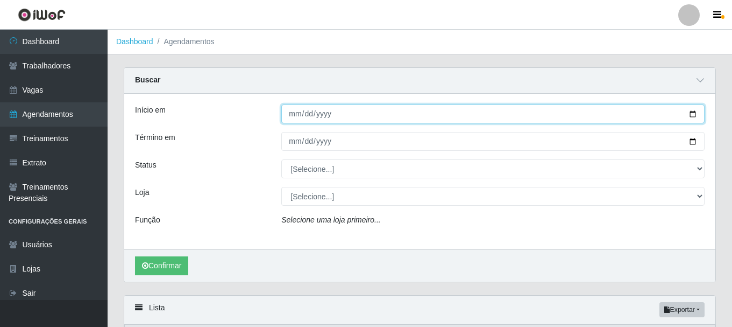
click at [690, 115] on input "Início em" at bounding box center [493, 113] width 424 height 19
type input "2025-10-09"
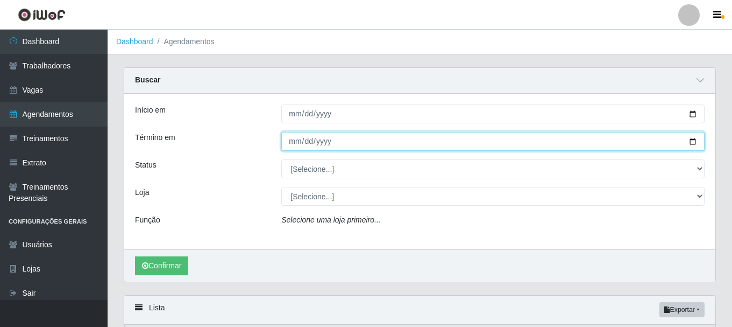
click at [693, 140] on input "Término em" at bounding box center [493, 141] width 424 height 19
type input "2025-10-09"
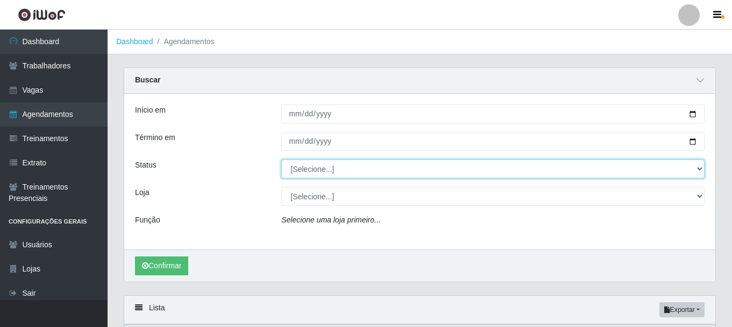
click at [295, 173] on select "[Selecione...] AGENDADO AGUARDANDO LIBERAR EM ANDAMENTO EM REVISÃO FINALIZADO C…" at bounding box center [493, 168] width 424 height 19
select select "AGENDADO"
click at [281, 160] on select "[Selecione...] AGENDADO AGUARDANDO LIBERAR EM ANDAMENTO EM REVISÃO FINALIZADO C…" at bounding box center [493, 168] width 424 height 19
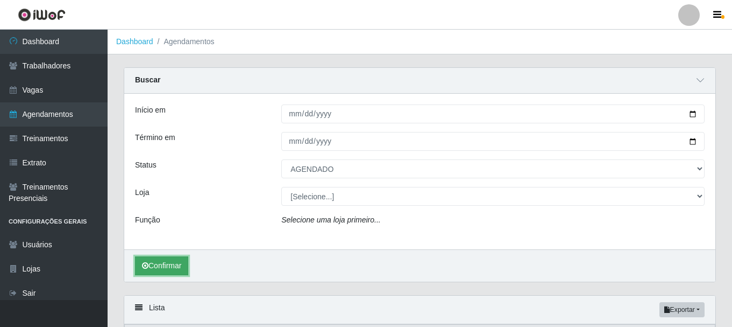
click at [181, 265] on button "Confirmar" at bounding box center [161, 265] width 53 height 19
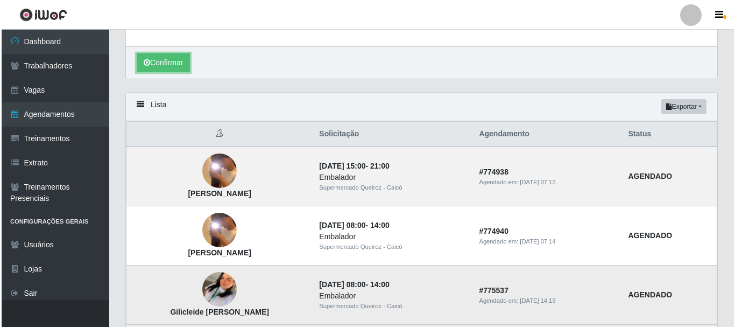
scroll to position [250, 0]
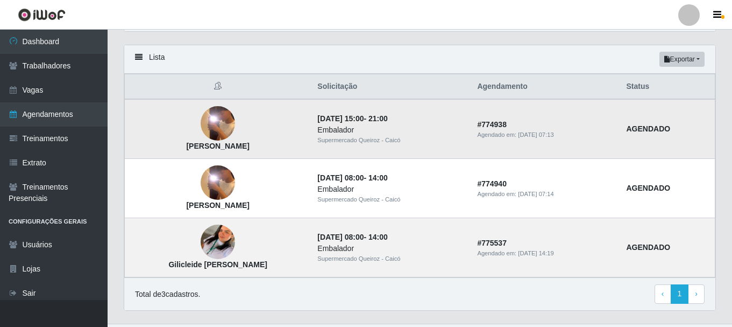
click at [217, 136] on img at bounding box center [218, 123] width 34 height 76
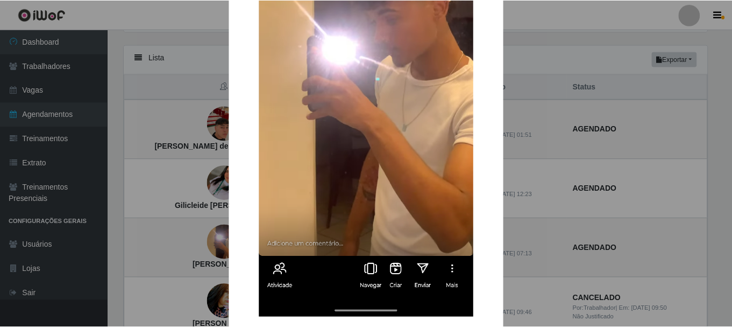
scroll to position [259, 0]
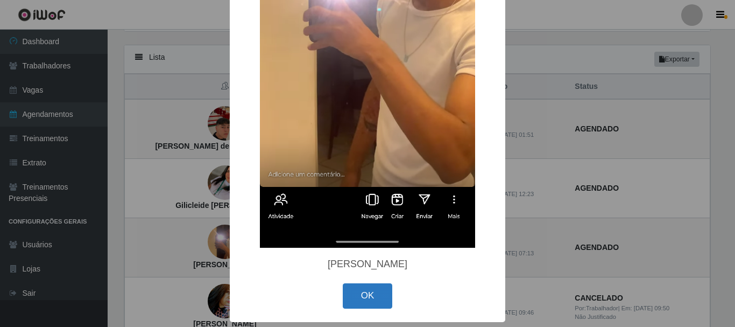
click at [372, 295] on button "OK" at bounding box center [368, 295] width 50 height 25
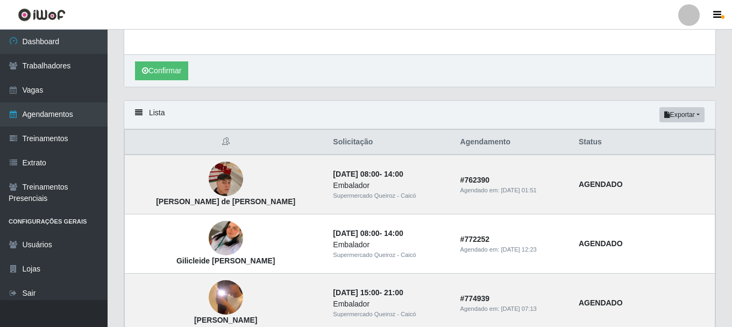
scroll to position [89, 0]
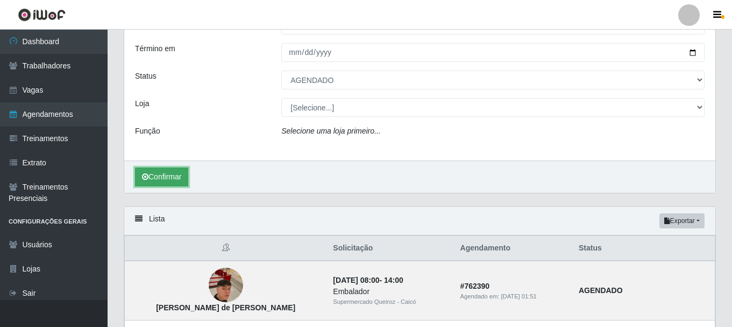
click at [156, 174] on button "Confirmar" at bounding box center [161, 176] width 53 height 19
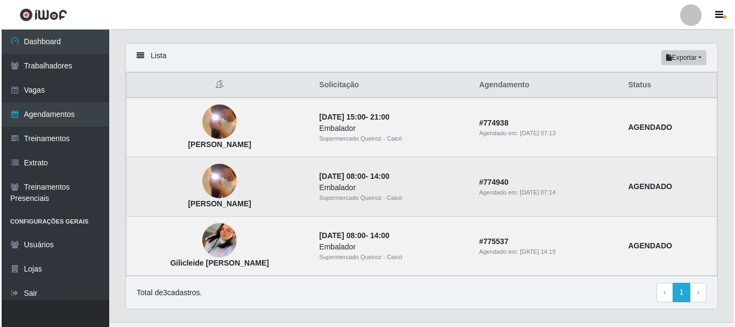
scroll to position [274, 0]
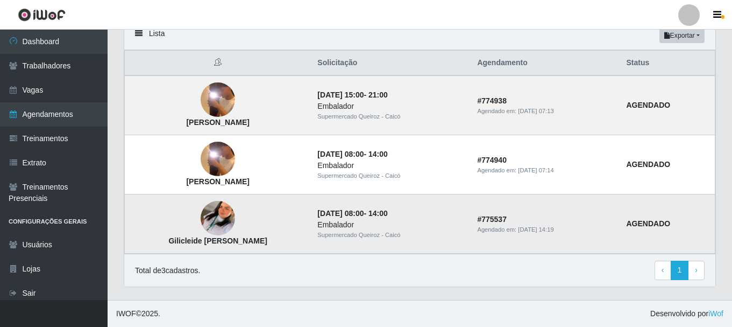
click at [210, 229] on img at bounding box center [218, 218] width 34 height 61
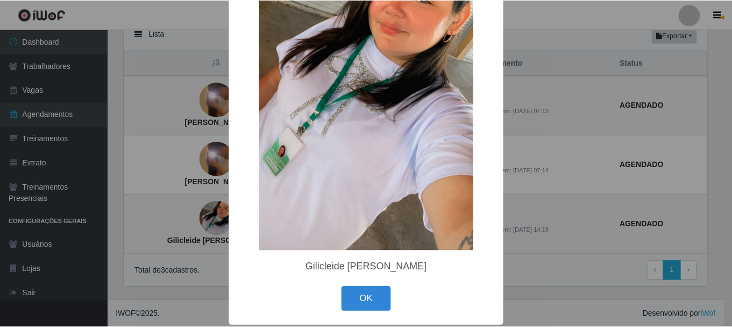
scroll to position [163, 0]
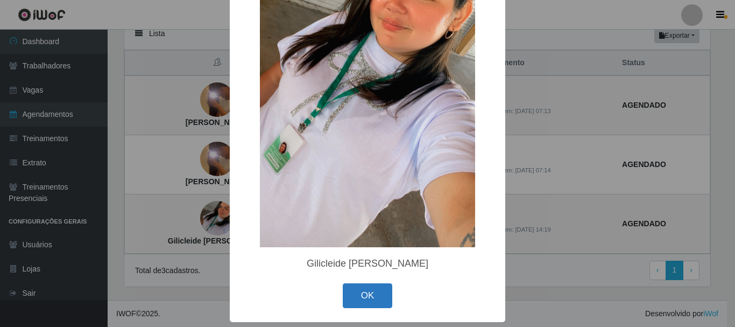
click at [359, 291] on button "OK" at bounding box center [368, 295] width 50 height 25
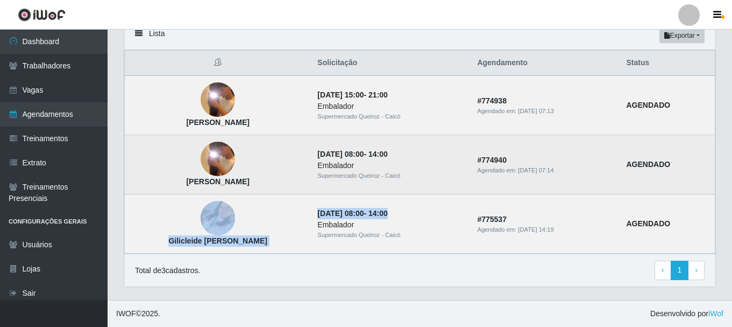
drag, startPoint x: 434, startPoint y: 210, endPoint x: 325, endPoint y: 187, distance: 112.3
click at [300, 219] on tr "Gilicleide Chirle de Lucena 09/10/2025, 08:00 - 14:00 Embalador Supermercado Qu…" at bounding box center [420, 223] width 591 height 59
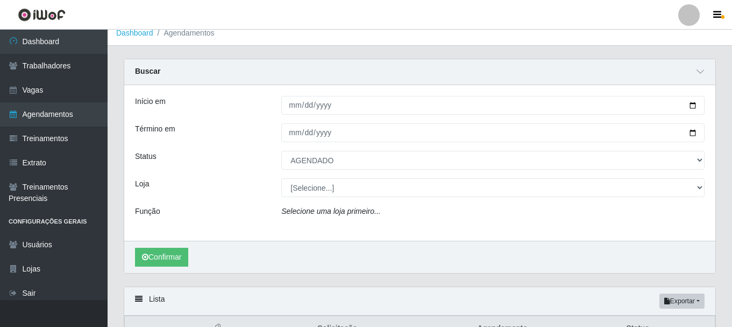
scroll to position [5, 0]
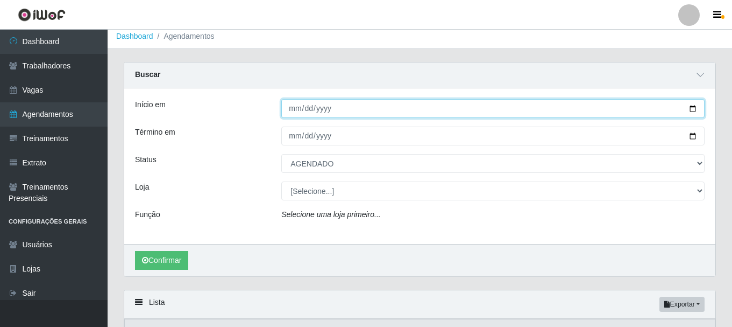
click at [693, 109] on input "2025-10-09" at bounding box center [493, 108] width 424 height 19
type input "2025-10-11"
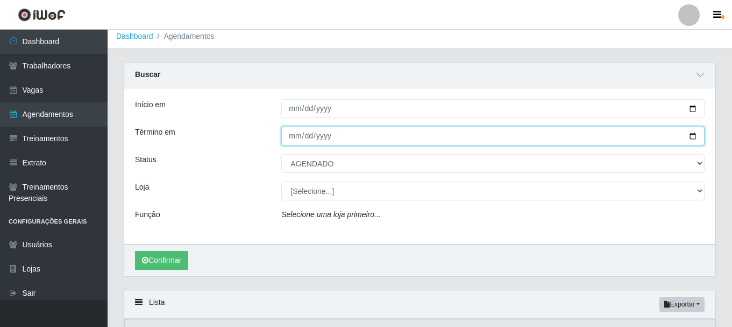
drag, startPoint x: 687, startPoint y: 135, endPoint x: 693, endPoint y: 137, distance: 6.0
click at [693, 137] on input "2025-10-09" at bounding box center [493, 135] width 424 height 19
type input "2025-10-12"
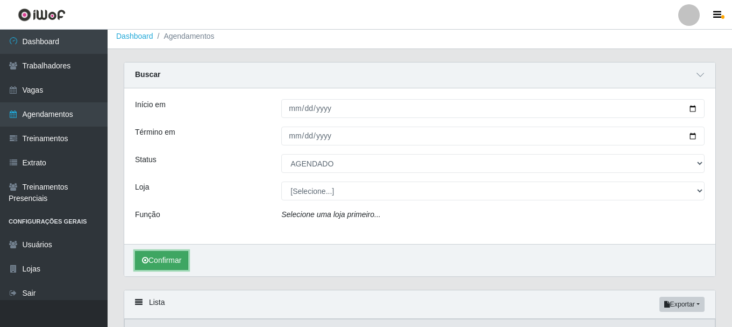
click at [159, 265] on button "Confirmar" at bounding box center [161, 260] width 53 height 19
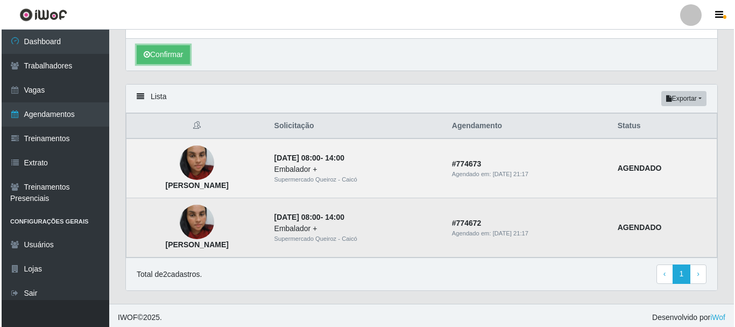
scroll to position [215, 0]
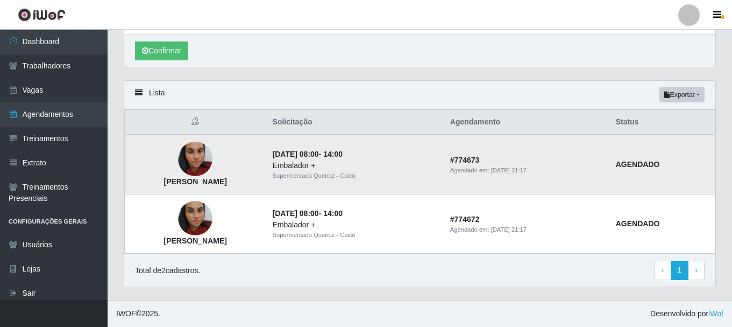
click at [201, 172] on img at bounding box center [195, 158] width 34 height 61
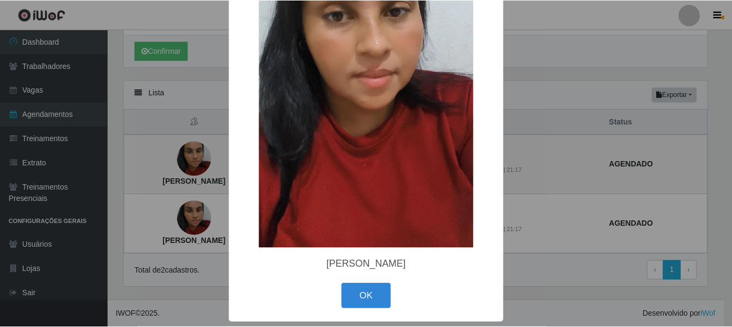
scroll to position [163, 0]
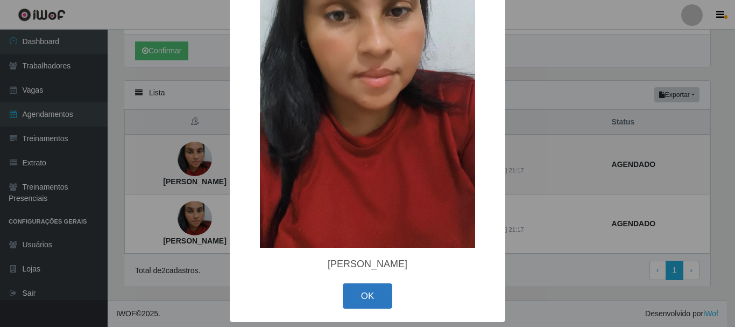
click at [355, 292] on button "OK" at bounding box center [368, 295] width 50 height 25
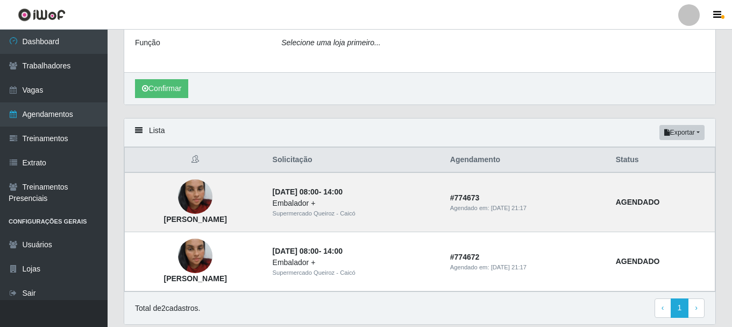
scroll to position [215, 0]
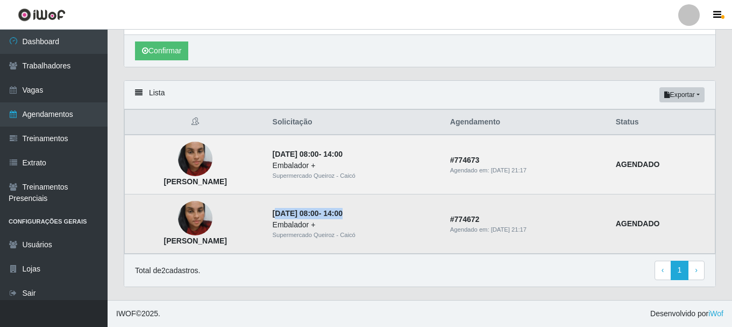
drag, startPoint x: 423, startPoint y: 214, endPoint x: 306, endPoint y: 194, distance: 118.6
click at [306, 194] on td "11/10/2025, 08:00 - 14:00 Embalador + Supermercado Queiroz - Caicó" at bounding box center [355, 223] width 178 height 59
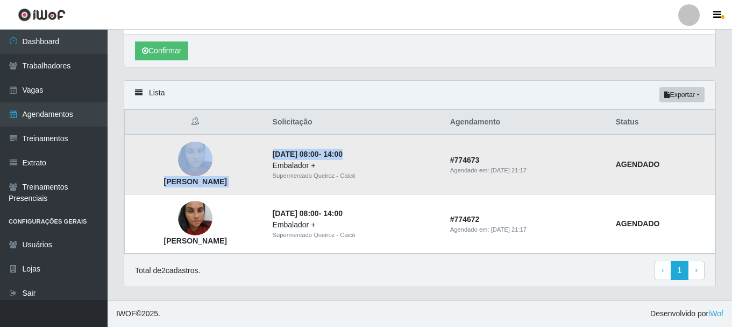
drag, startPoint x: 396, startPoint y: 154, endPoint x: 294, endPoint y: 152, distance: 102.3
click at [294, 151] on tr "Jeisiane Meires Silva Souza 12/10/2025, 08:00 - 14:00 Embalador + Supermercado …" at bounding box center [420, 165] width 591 height 60
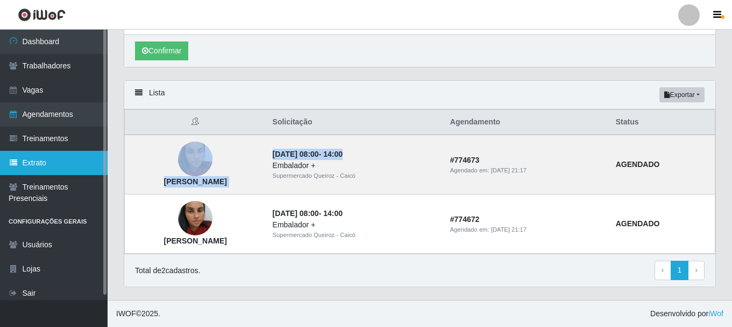
click at [55, 153] on link "Extrato" at bounding box center [54, 163] width 108 height 24
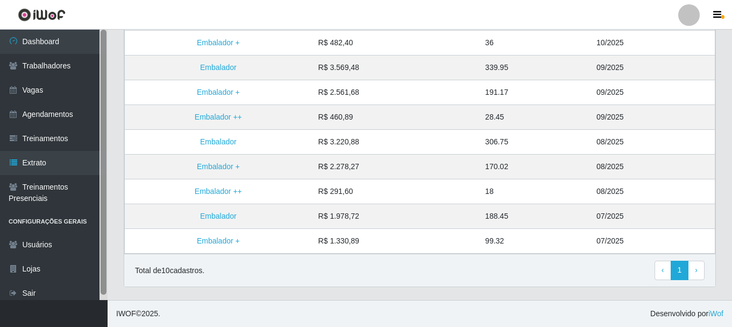
scroll to position [5, 0]
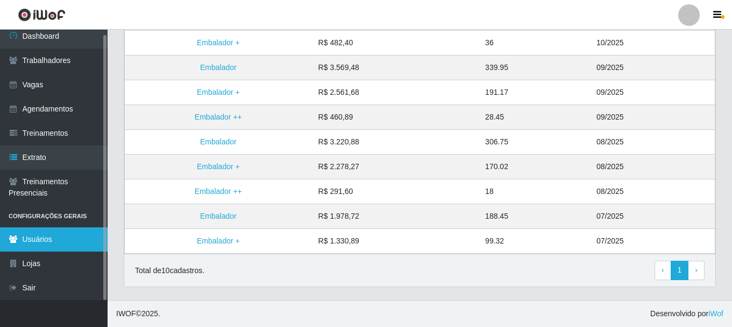
click at [44, 227] on ul "Dashboard Trabalhadores Vagas Agendamentos Treinamentos Extrato Treinamentos Pr…" at bounding box center [54, 162] width 108 height 276
click at [44, 234] on link "Usuários" at bounding box center [54, 239] width 108 height 24
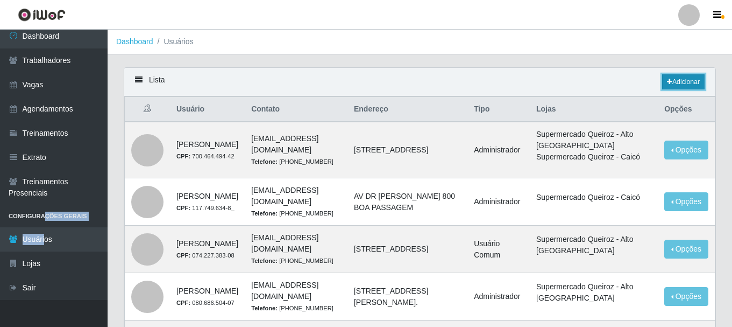
click at [672, 85] on link "Adicionar" at bounding box center [683, 81] width 43 height 15
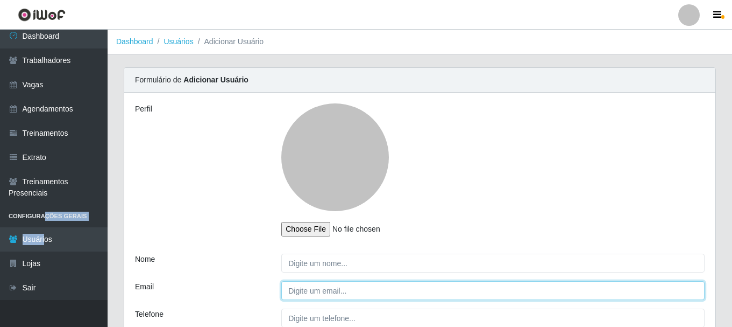
type input "gerenciacaico@supermercadosqueiroz.com.br"
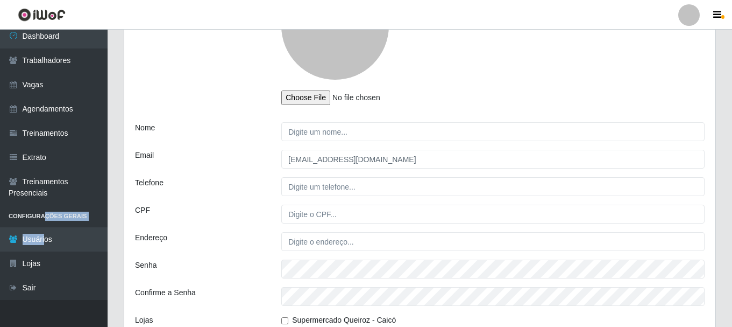
scroll to position [215, 0]
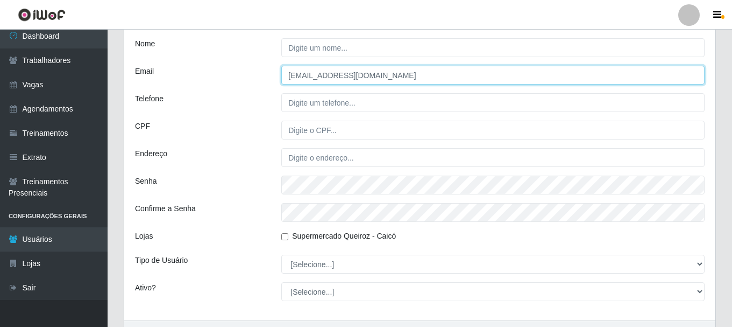
drag, startPoint x: 470, startPoint y: 68, endPoint x: 251, endPoint y: 97, distance: 221.5
click at [251, 97] on div "Perfil Nome Email gerenciacaico@supermercadosqueiroz.com.br Telefone CPF Endere…" at bounding box center [419, 98] width 591 height 443
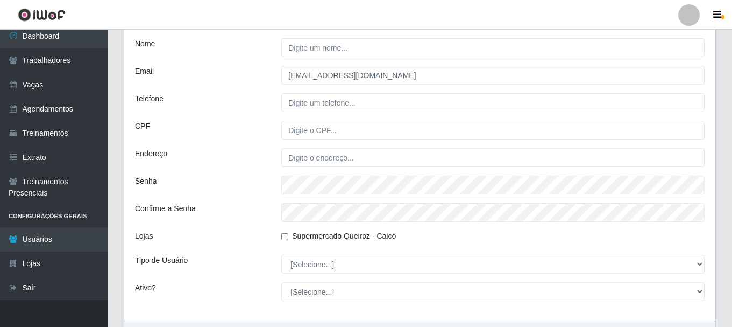
click at [259, 107] on div "Telefone" at bounding box center [200, 102] width 146 height 19
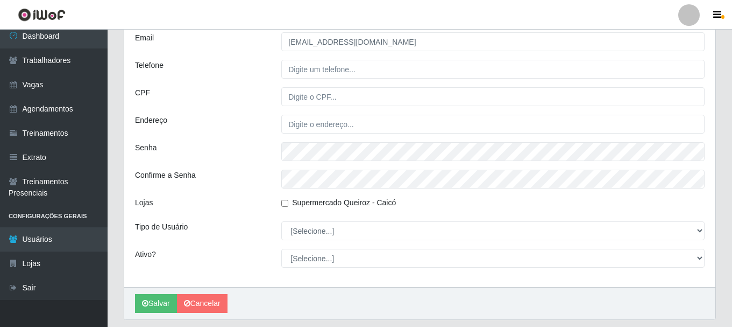
scroll to position [281, 0]
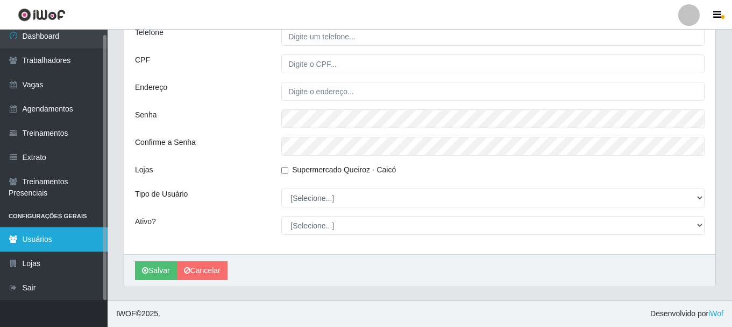
click at [69, 238] on link "Usuários" at bounding box center [54, 239] width 108 height 24
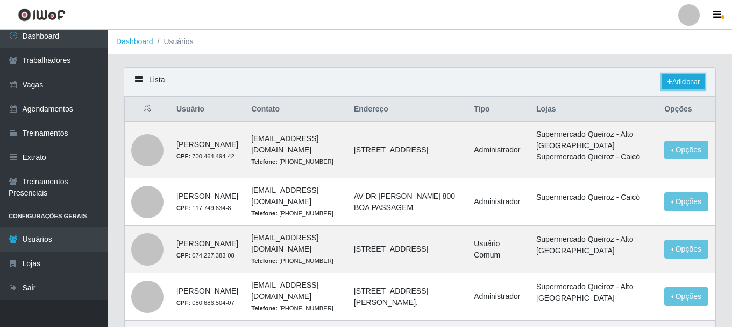
click at [675, 74] on div "Lista Adicionar" at bounding box center [419, 82] width 591 height 29
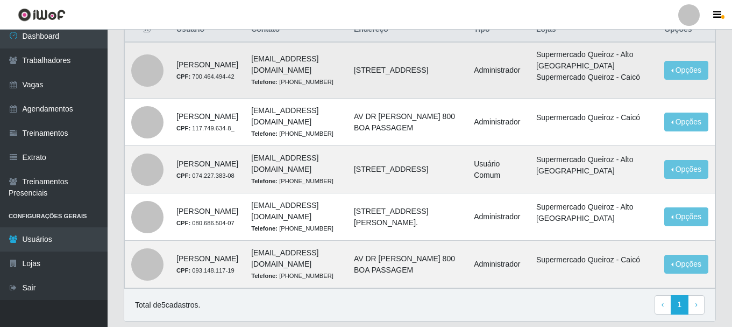
scroll to position [205, 0]
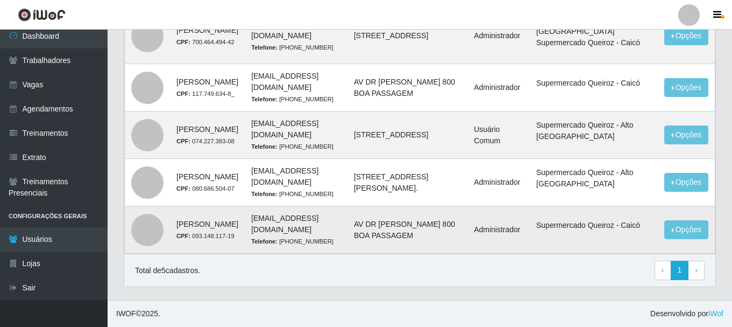
drag, startPoint x: 228, startPoint y: 214, endPoint x: 180, endPoint y: 200, distance: 50.4
click at [180, 206] on td "ROBSON DLLEON SILVA CPF: 093.148.117-19" at bounding box center [207, 229] width 75 height 47
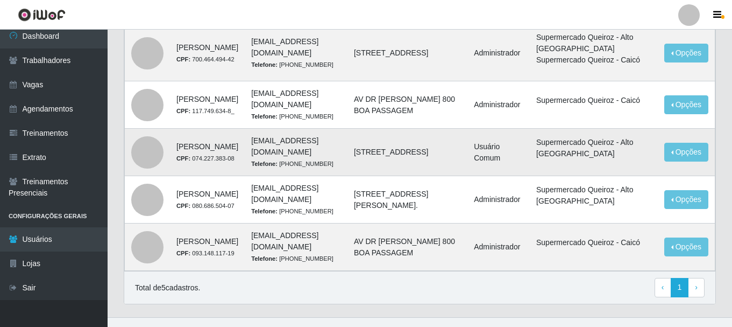
drag, startPoint x: 213, startPoint y: 207, endPoint x: 213, endPoint y: 197, distance: 10.2
click at [171, 176] on td "Joyce Suzanny Almeida Santana CPF: 074.227.383-08" at bounding box center [207, 152] width 75 height 47
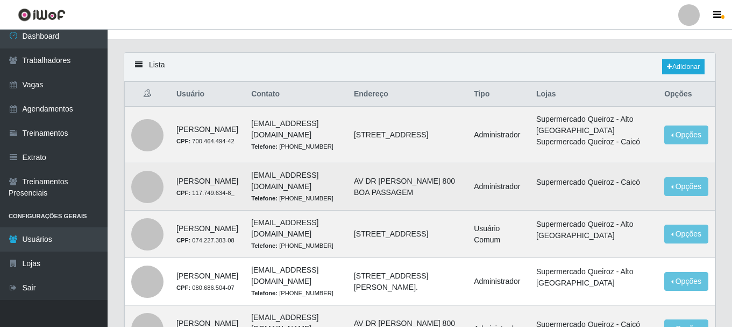
scroll to position [0, 0]
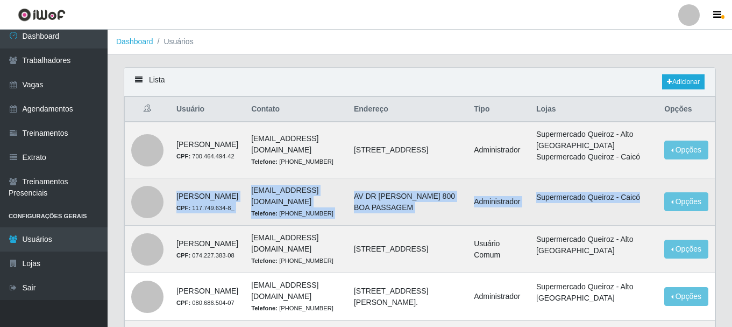
drag, startPoint x: 638, startPoint y: 231, endPoint x: 161, endPoint y: 226, distance: 476.9
click at [161, 225] on tr "ANA SIMONE DANTAS DE ALMEIDA CPF: 117.749.634-8_ rh.caico@supermercadosqueiroz.…" at bounding box center [420, 201] width 591 height 47
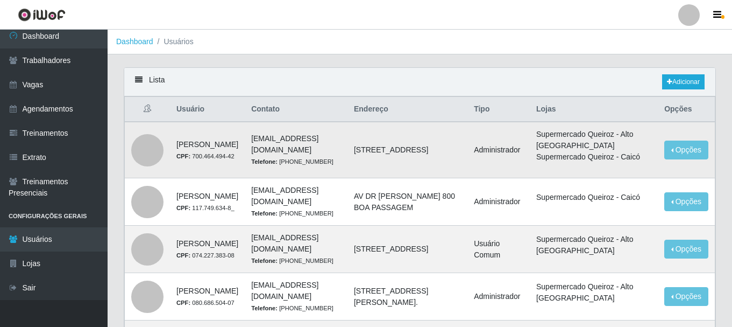
click at [588, 151] on li "Supermercado Queiroz - Alto São Manoel" at bounding box center [594, 140] width 115 height 23
click at [679, 81] on link "Adicionar" at bounding box center [683, 81] width 43 height 15
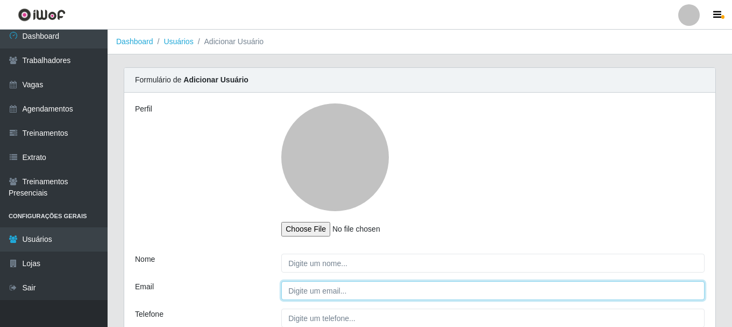
type input "gerenciacaico@supermercadosqueiroz.com.br"
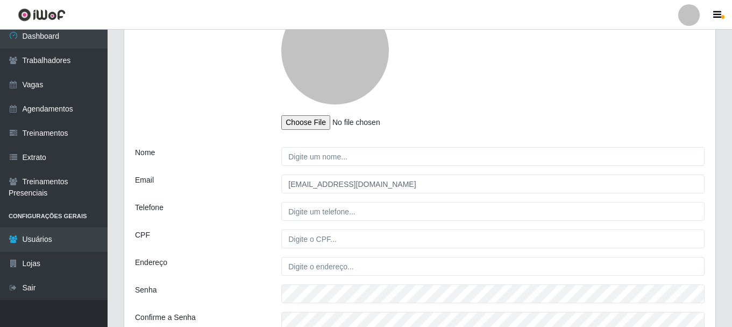
scroll to position [108, 0]
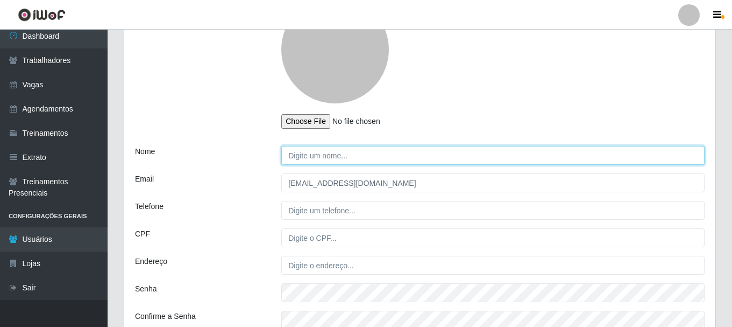
click at [323, 161] on input "Nome" at bounding box center [493, 155] width 424 height 19
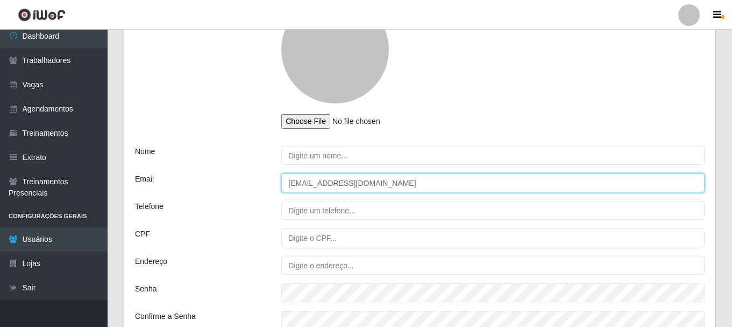
click at [326, 186] on input "gerenciacaico@supermercadosqueiroz.com.br" at bounding box center [493, 182] width 424 height 19
click at [326, 187] on input "gerenciacaico@supermercadosqueiroz.com.br" at bounding box center [493, 182] width 424 height 19
click at [326, 188] on input "gerenciacaico@supermercadosqueiroz.com.br" at bounding box center [493, 182] width 424 height 19
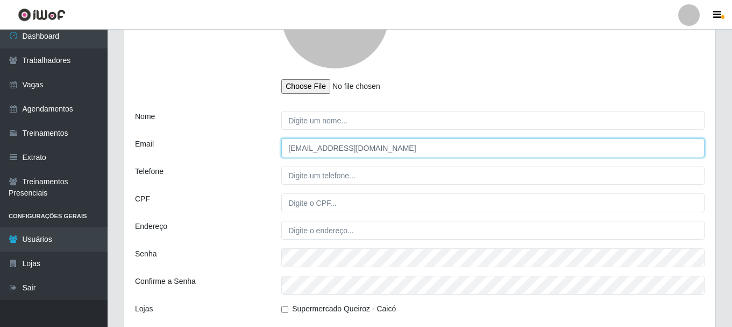
scroll to position [161, 0]
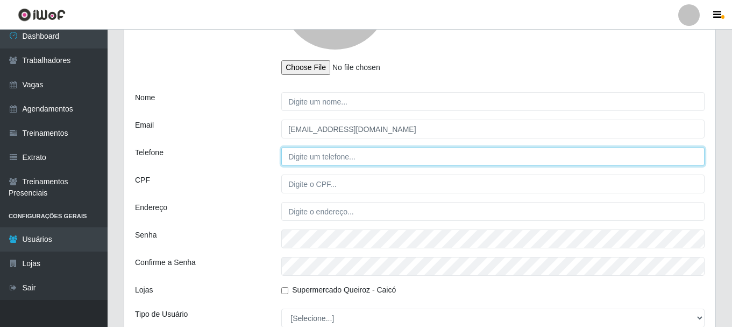
click at [309, 163] on input "Telefone" at bounding box center [493, 156] width 424 height 19
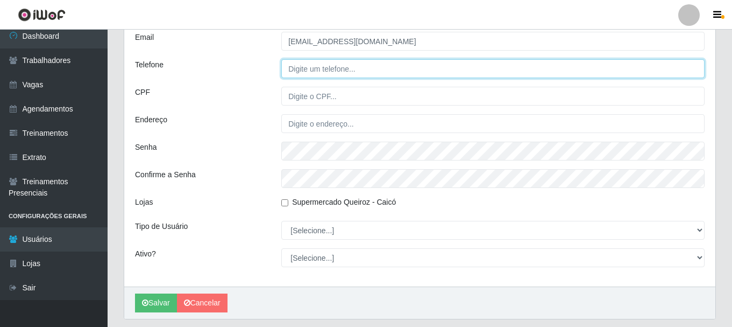
scroll to position [281, 0]
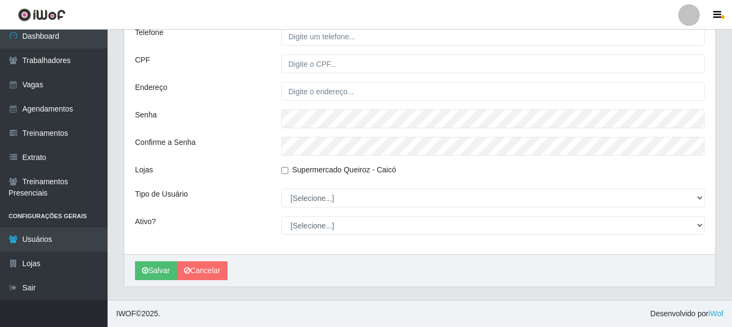
click at [201, 287] on div "Carregando... Formulário de Adicionar Usuário Perfil Nome Email gerenciacaico@s…" at bounding box center [420, 43] width 609 height 514
click at [201, 273] on link "Cancelar" at bounding box center [202, 270] width 51 height 19
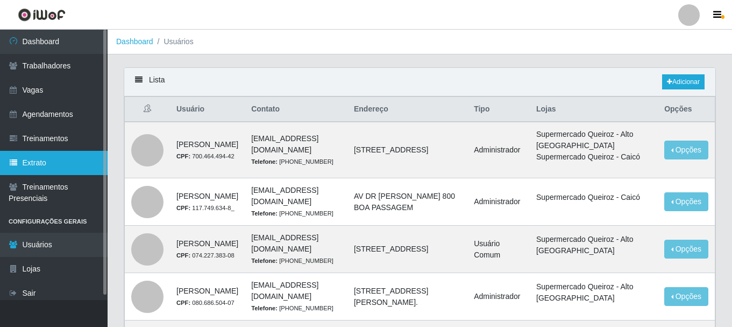
click at [54, 163] on link "Extrato" at bounding box center [54, 163] width 108 height 24
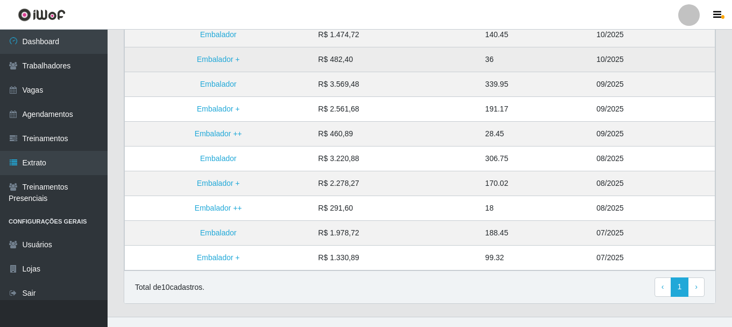
scroll to position [157, 0]
